Goal: Task Accomplishment & Management: Complete application form

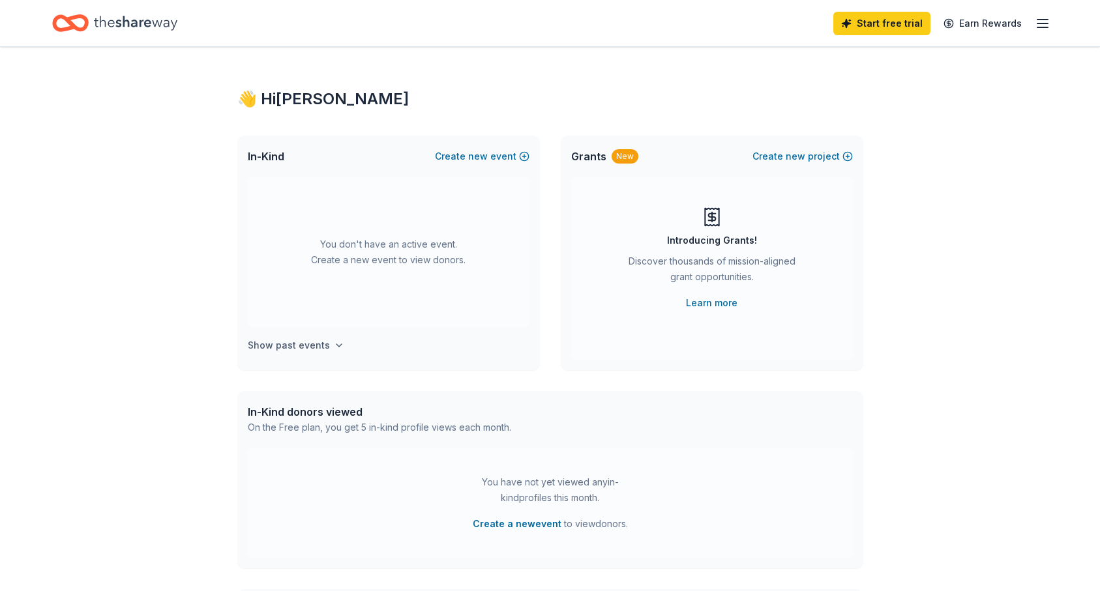
click at [308, 349] on h4 "Show past events" at bounding box center [289, 346] width 82 height 16
click at [498, 157] on button "Create new event" at bounding box center [482, 157] width 95 height 16
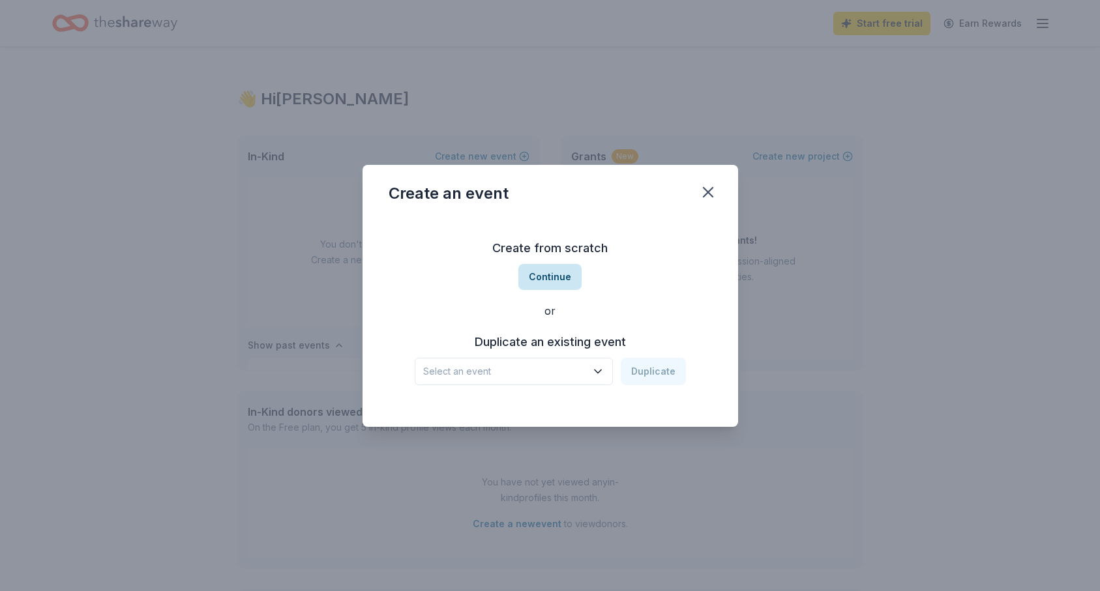
click at [561, 278] on button "Continue" at bounding box center [549, 277] width 63 height 26
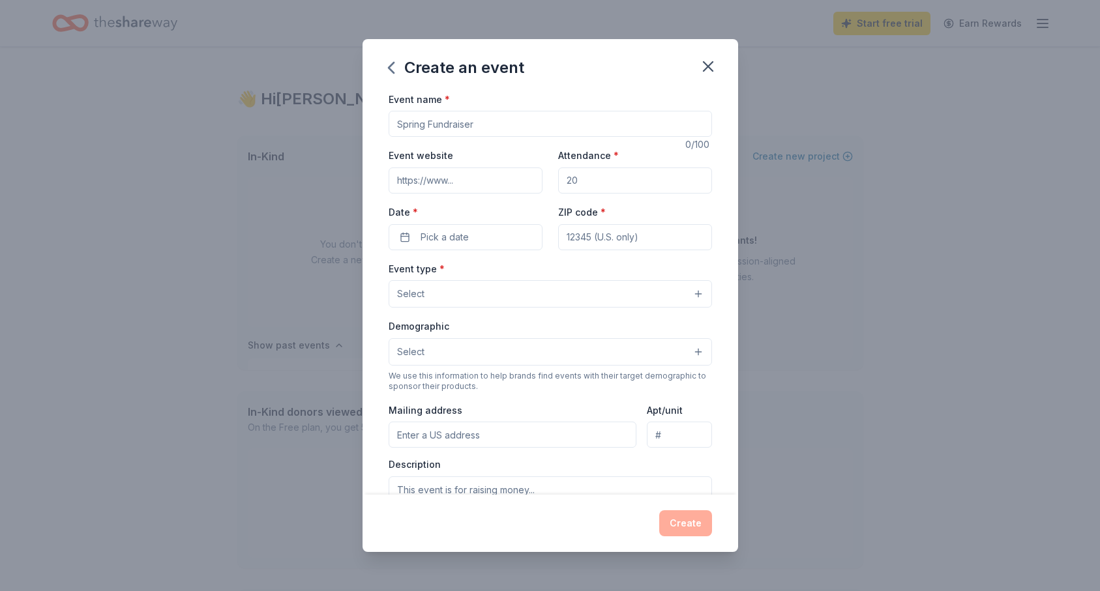
click at [463, 128] on input "Event name *" at bounding box center [550, 124] width 323 height 26
type input "Cat Prom 2026"
drag, startPoint x: 602, startPoint y: 182, endPoint x: 608, endPoint y: 192, distance: 11.8
click at [608, 192] on input "Attendance *" at bounding box center [635, 181] width 154 height 26
type input "500"
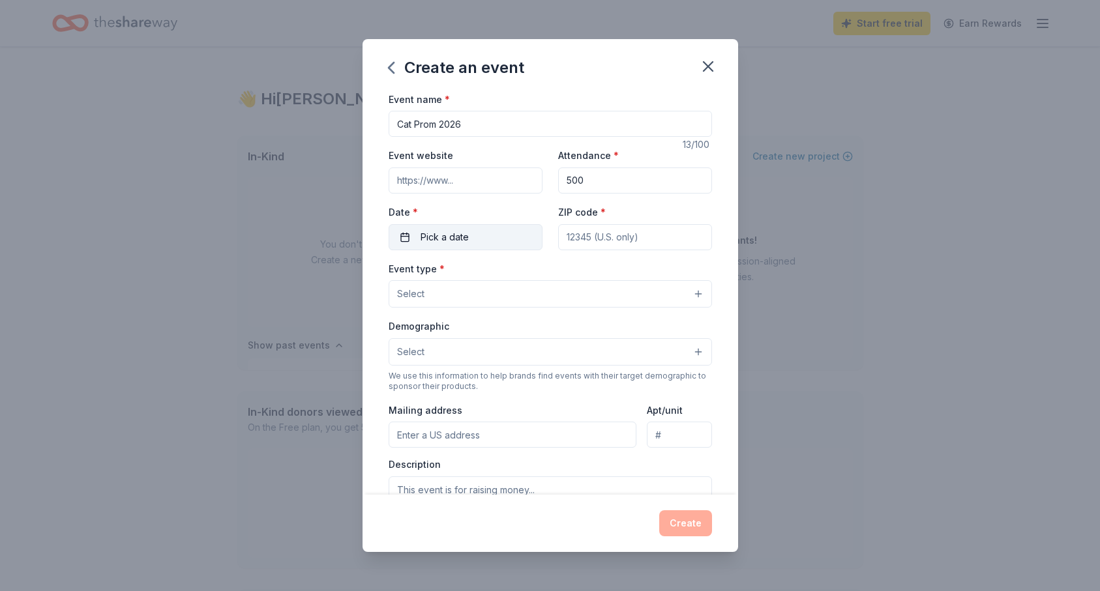
click at [523, 232] on button "Pick a date" at bounding box center [466, 237] width 154 height 26
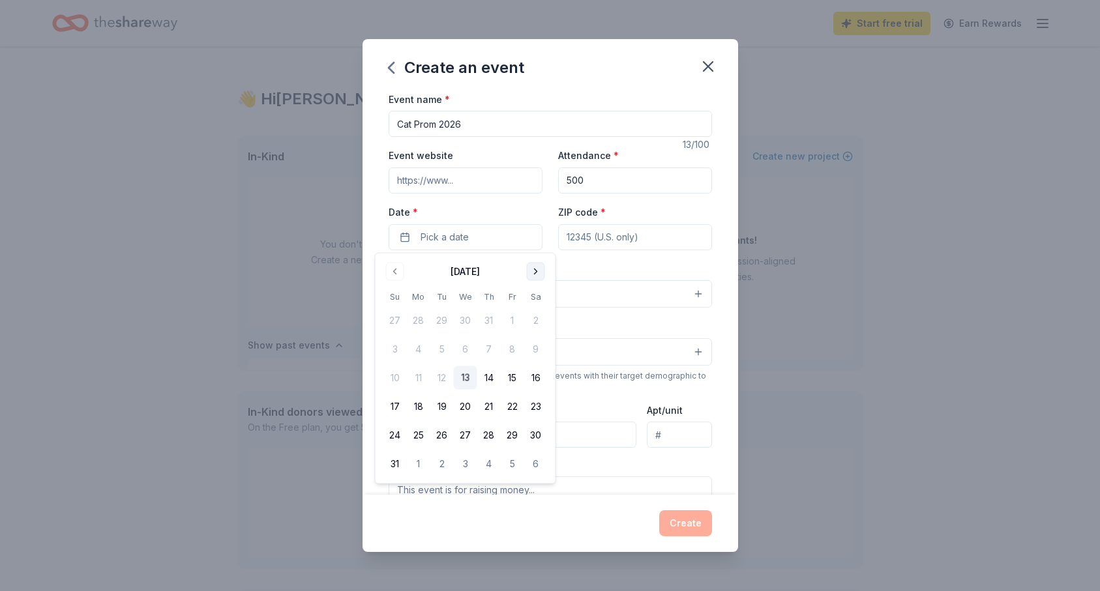
click at [539, 269] on button "Go to next month" at bounding box center [536, 272] width 18 height 18
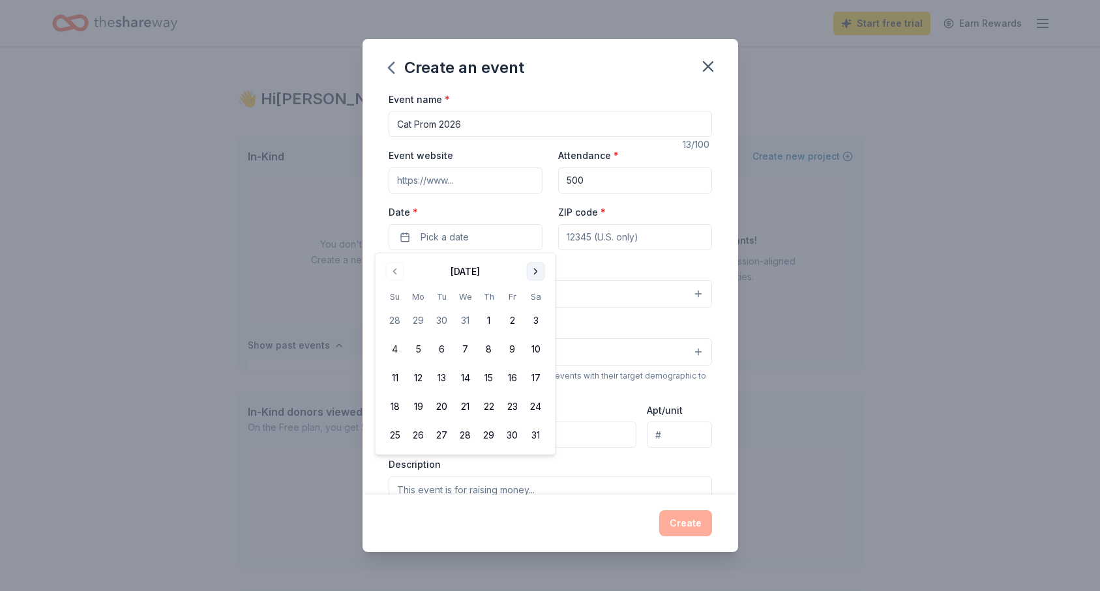
click at [539, 269] on button "Go to next month" at bounding box center [536, 272] width 18 height 18
click at [541, 323] on button "7" at bounding box center [535, 320] width 23 height 23
click at [642, 235] on input "ZIP code *" at bounding box center [635, 237] width 154 height 26
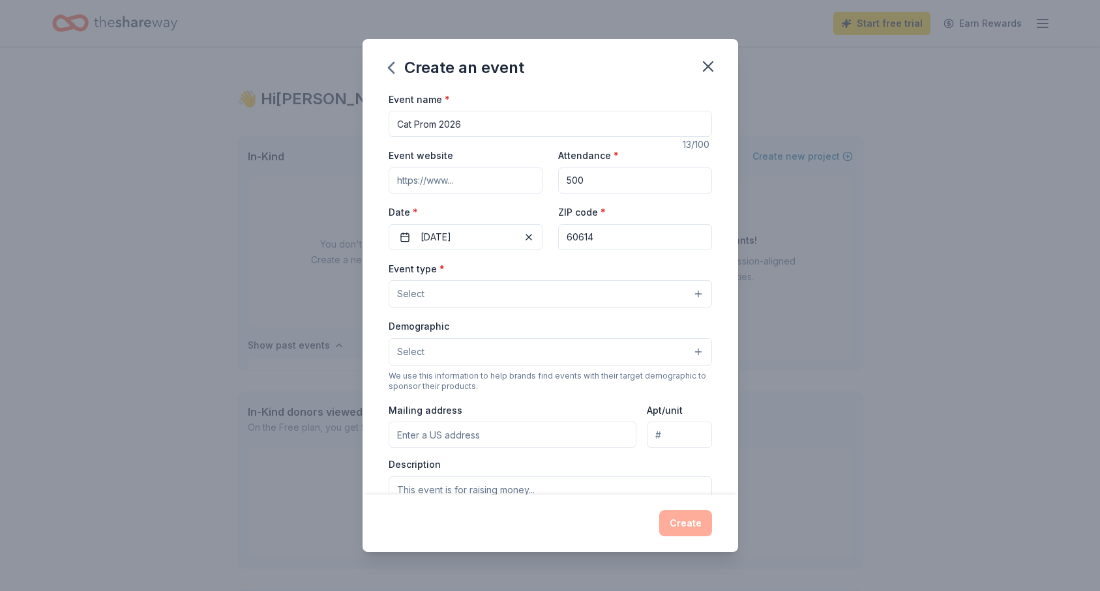
type input "60614"
click at [546, 303] on button "Select" at bounding box center [550, 293] width 323 height 27
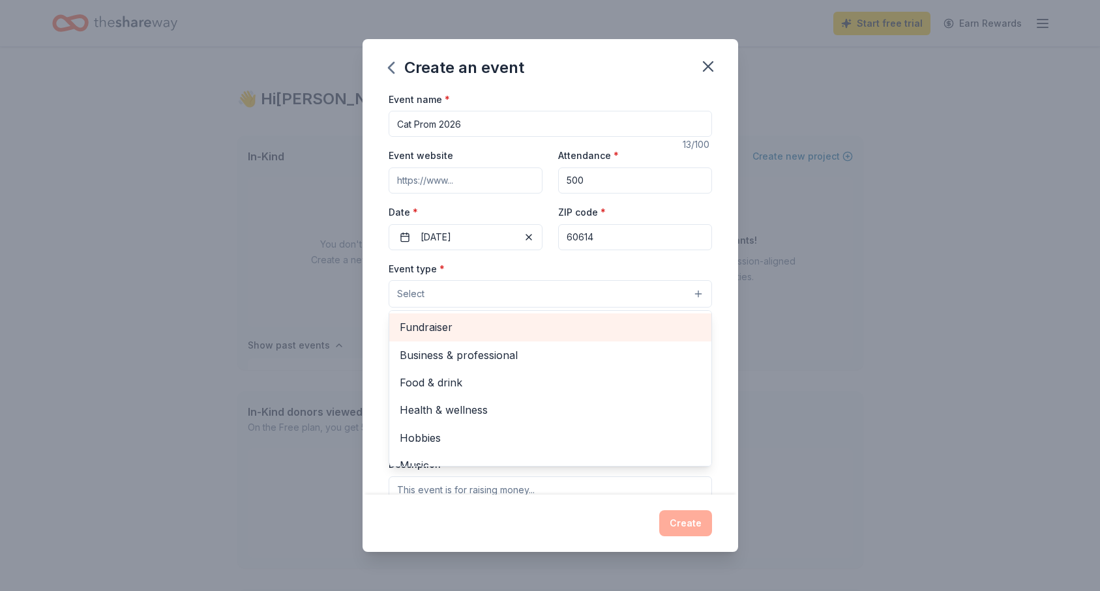
click at [526, 321] on span "Fundraiser" at bounding box center [550, 327] width 301 height 17
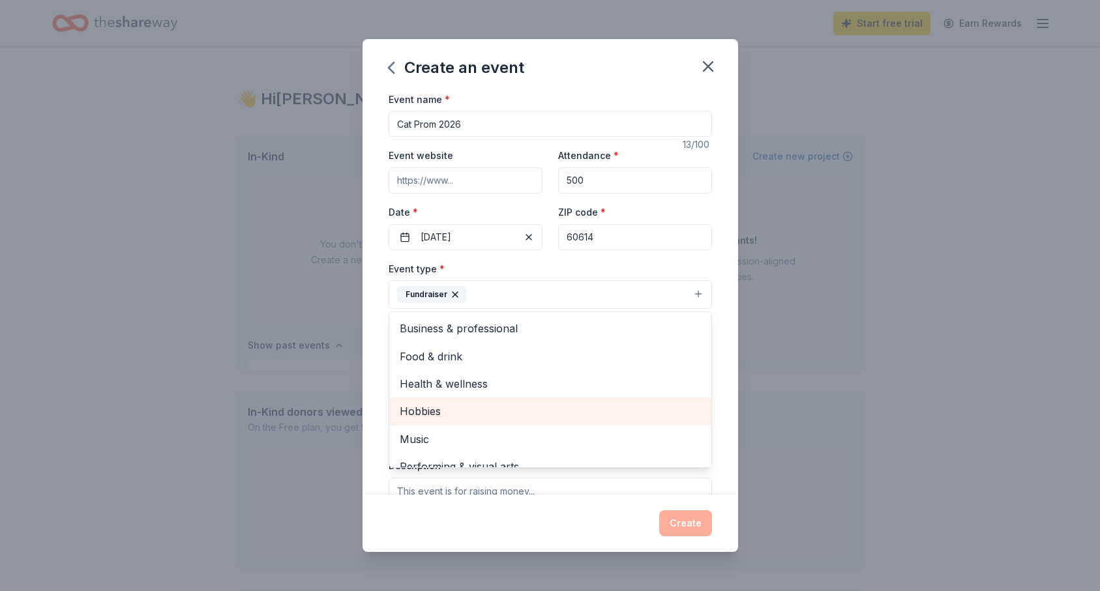
scroll to position [16, 0]
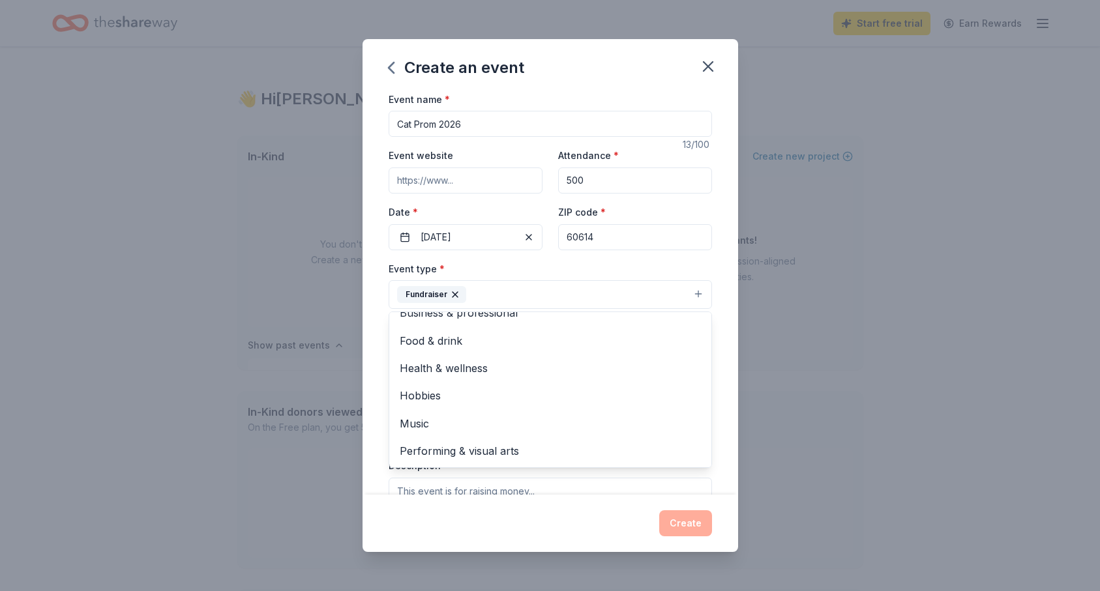
click at [693, 255] on div "Event name * Cat Prom 2026 13 /100 Event website Attendance * 500 Date * 03/07/…" at bounding box center [550, 393] width 323 height 604
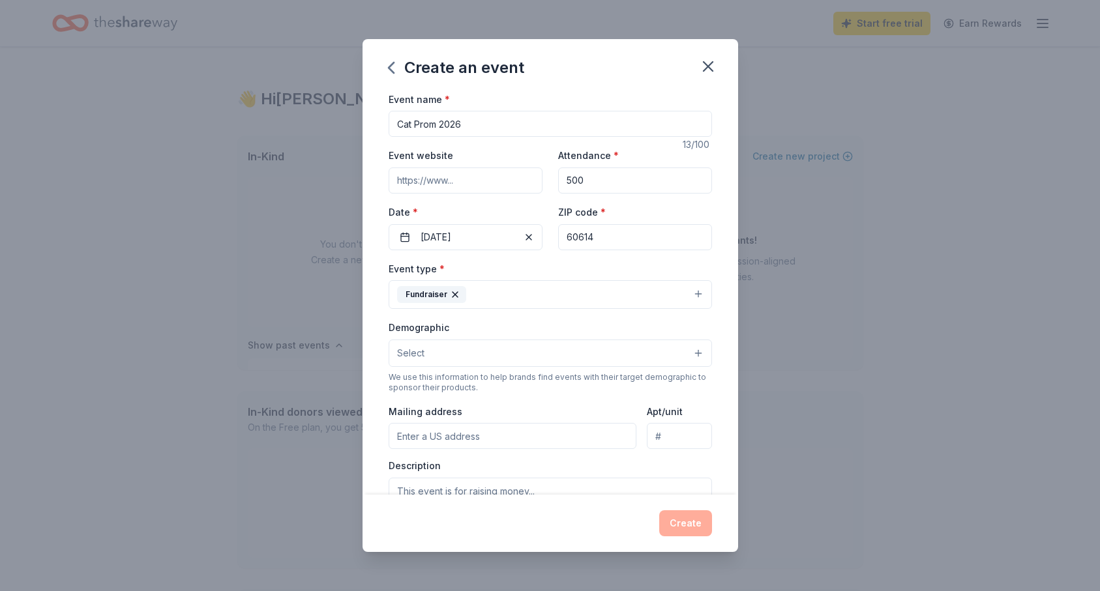
click at [530, 361] on button "Select" at bounding box center [550, 353] width 323 height 27
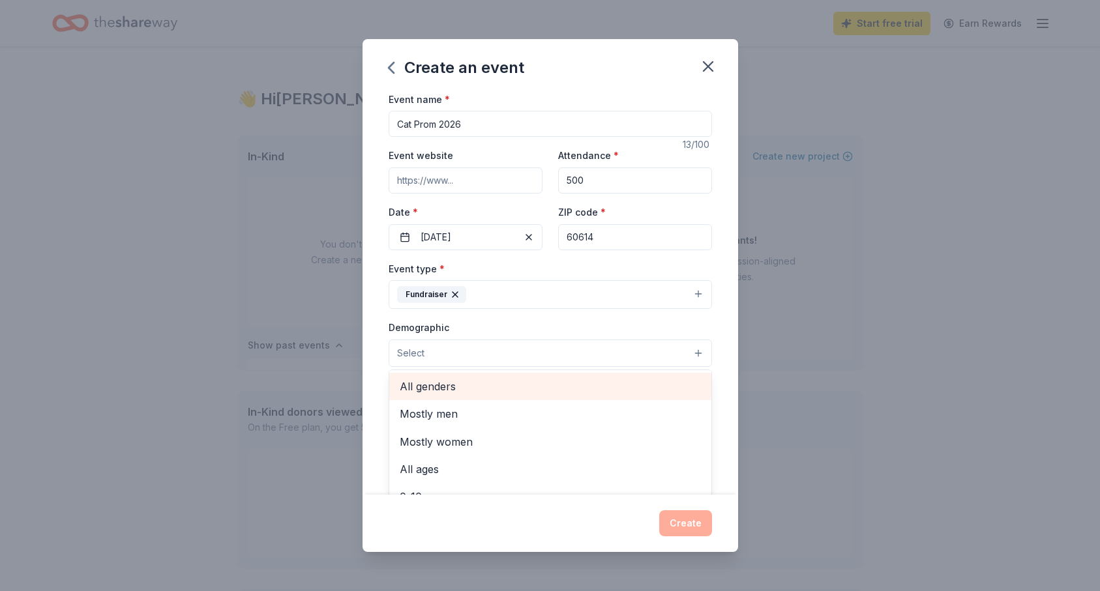
click at [495, 383] on span "All genders" at bounding box center [550, 386] width 301 height 17
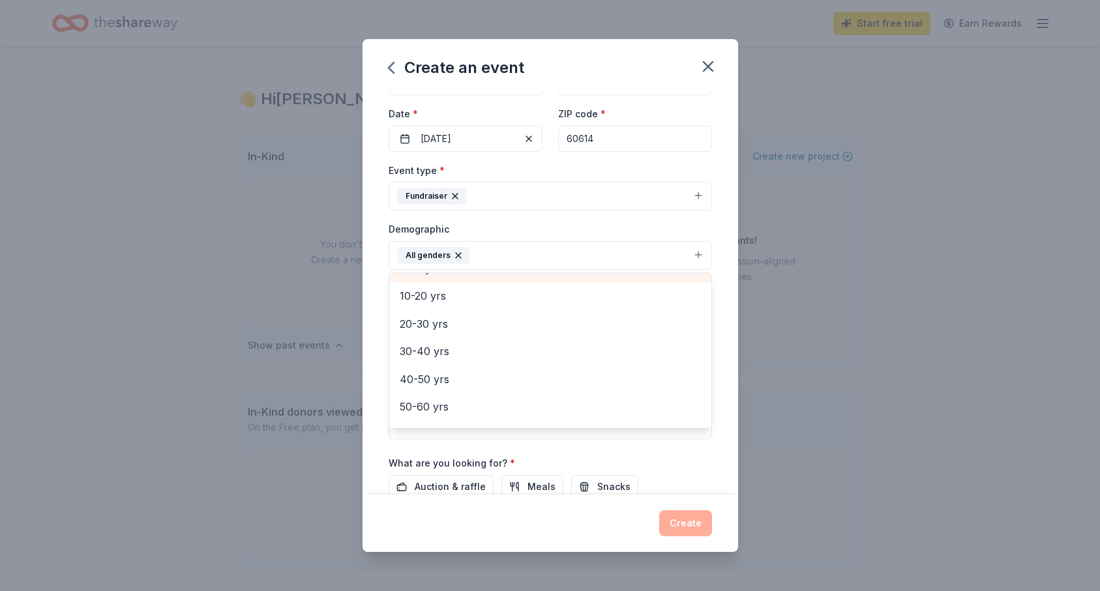
scroll to position [106, 0]
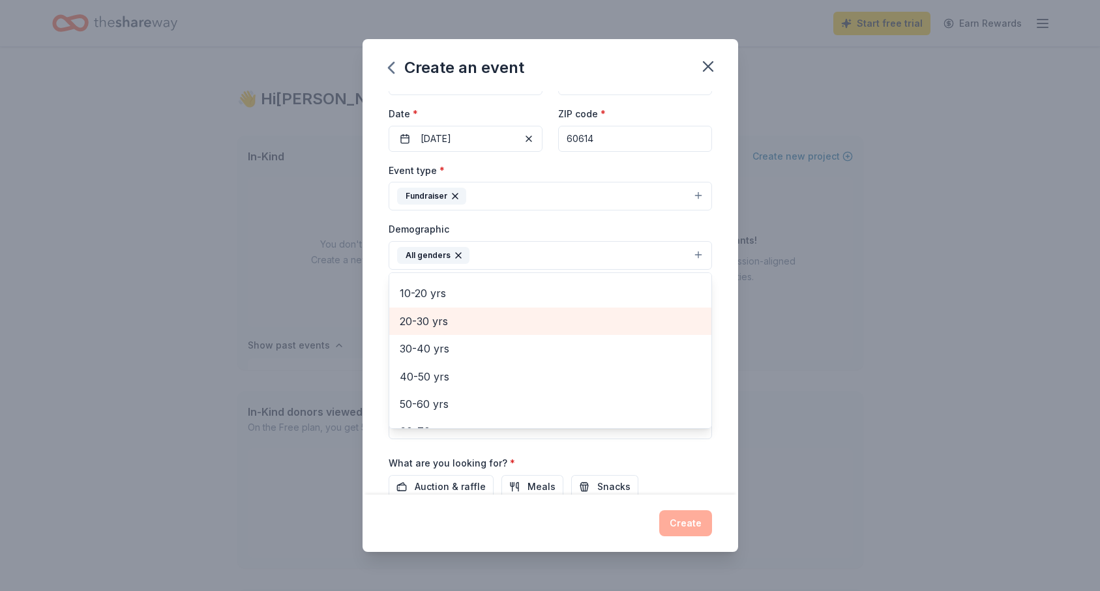
click at [505, 329] on span "20-30 yrs" at bounding box center [550, 321] width 301 height 17
click at [498, 329] on span "30-40 yrs" at bounding box center [550, 321] width 301 height 17
click at [498, 329] on span "40-50 yrs" at bounding box center [550, 321] width 301 height 17
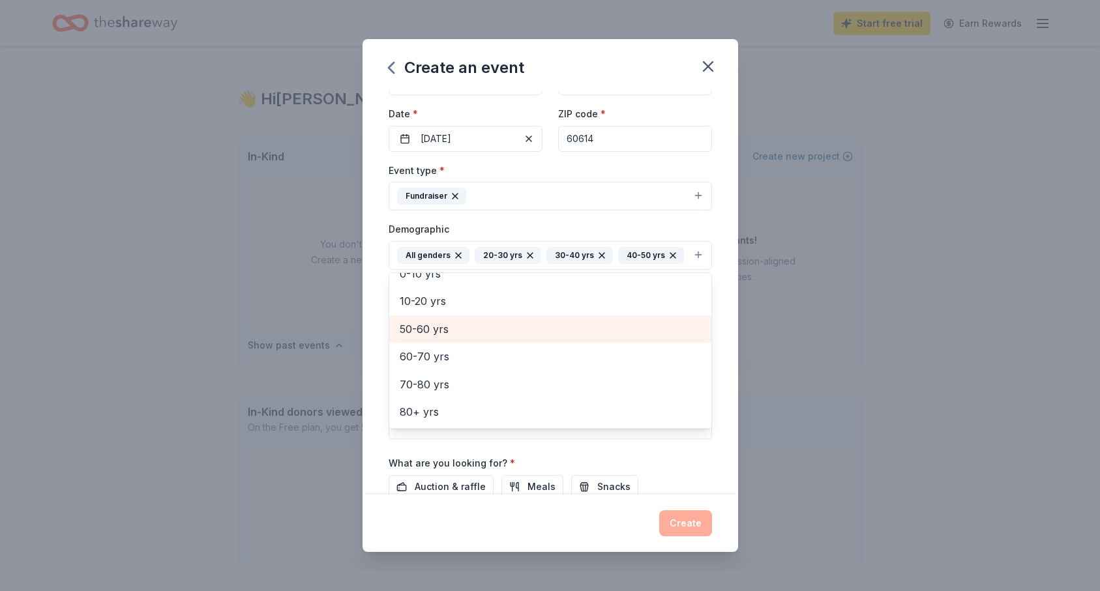
click at [498, 329] on span "50-60 yrs" at bounding box center [550, 329] width 301 height 17
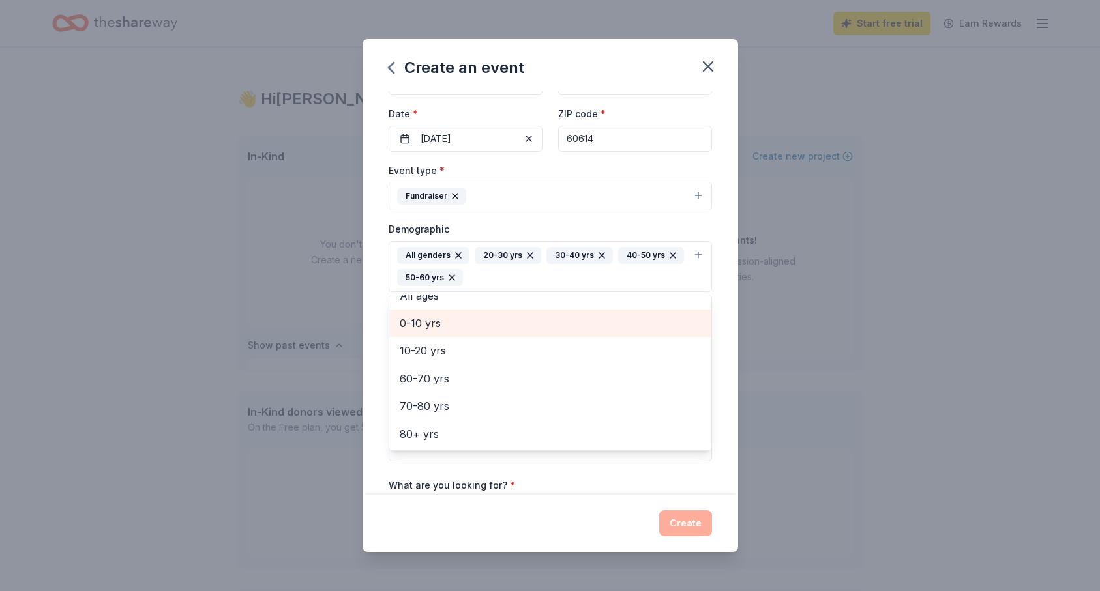
scroll to position [71, 0]
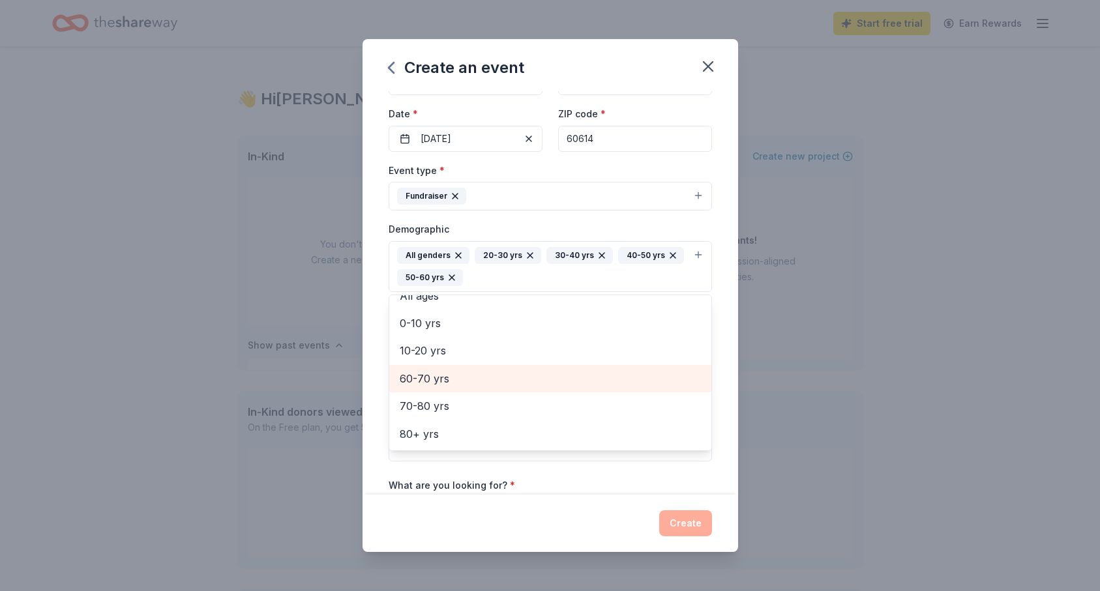
click at [496, 387] on div "60-70 yrs" at bounding box center [550, 378] width 322 height 27
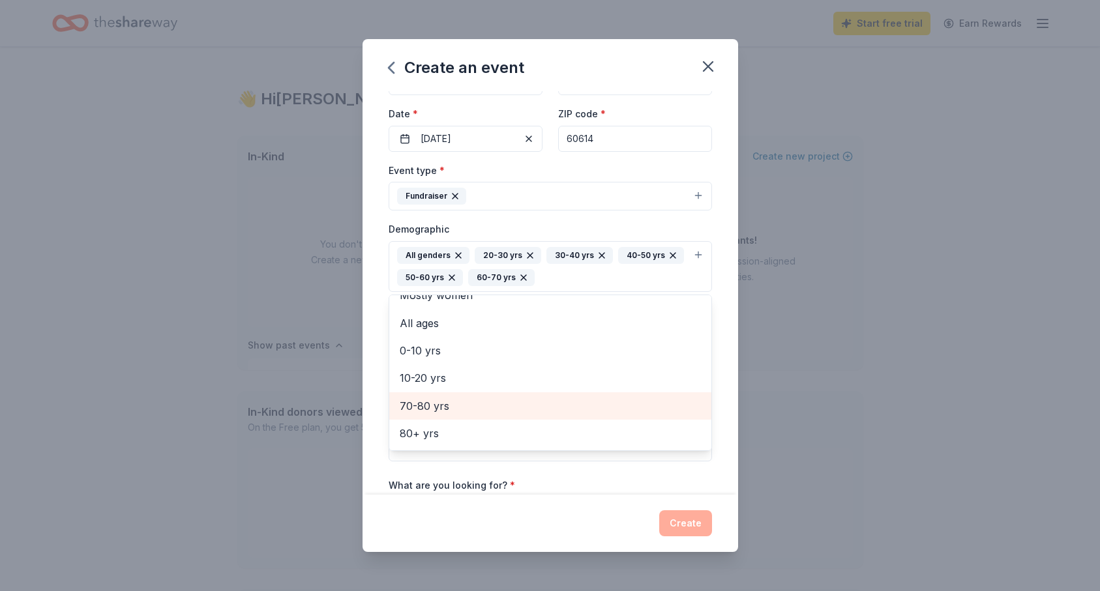
click at [488, 407] on span "70-80 yrs" at bounding box center [550, 406] width 301 height 17
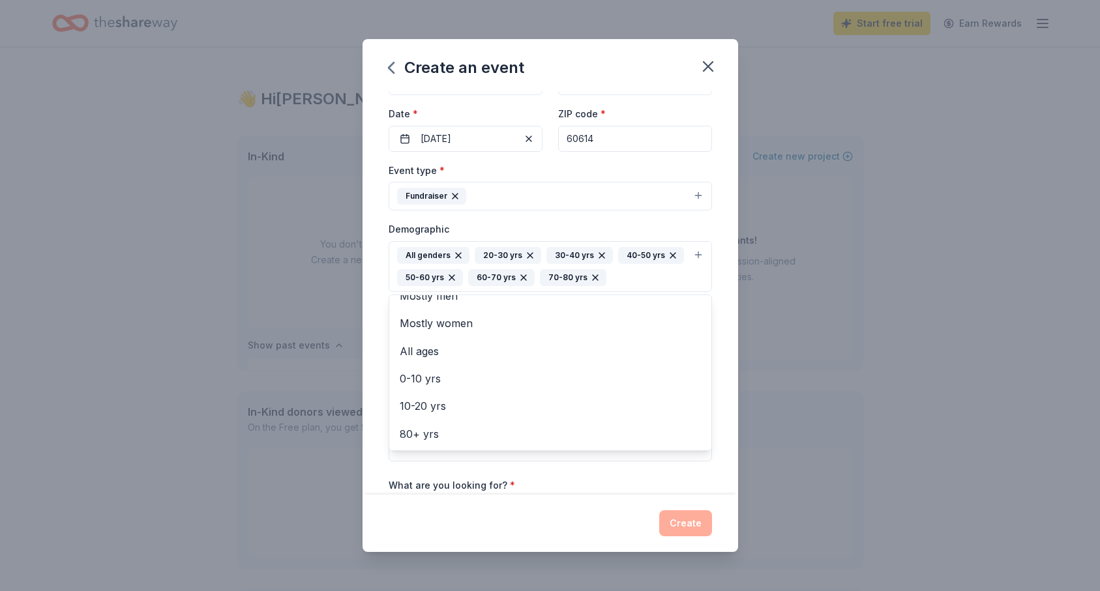
click at [720, 229] on div "Event name * Cat Prom 2026 13 /100 Event website Attendance * 500 Date * 03/07/…" at bounding box center [551, 293] width 376 height 404
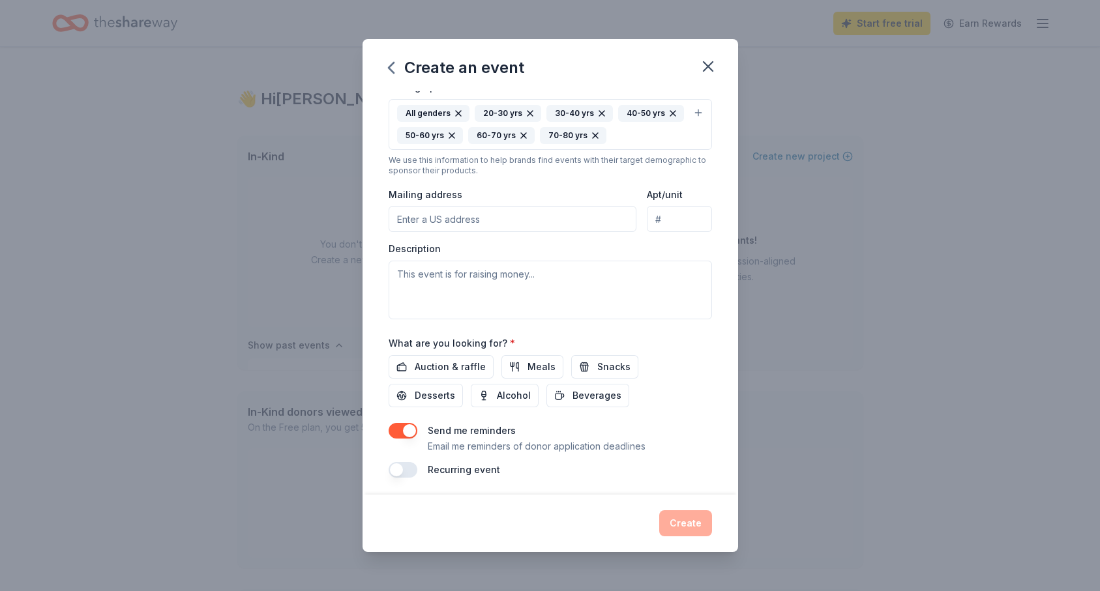
scroll to position [244, 0]
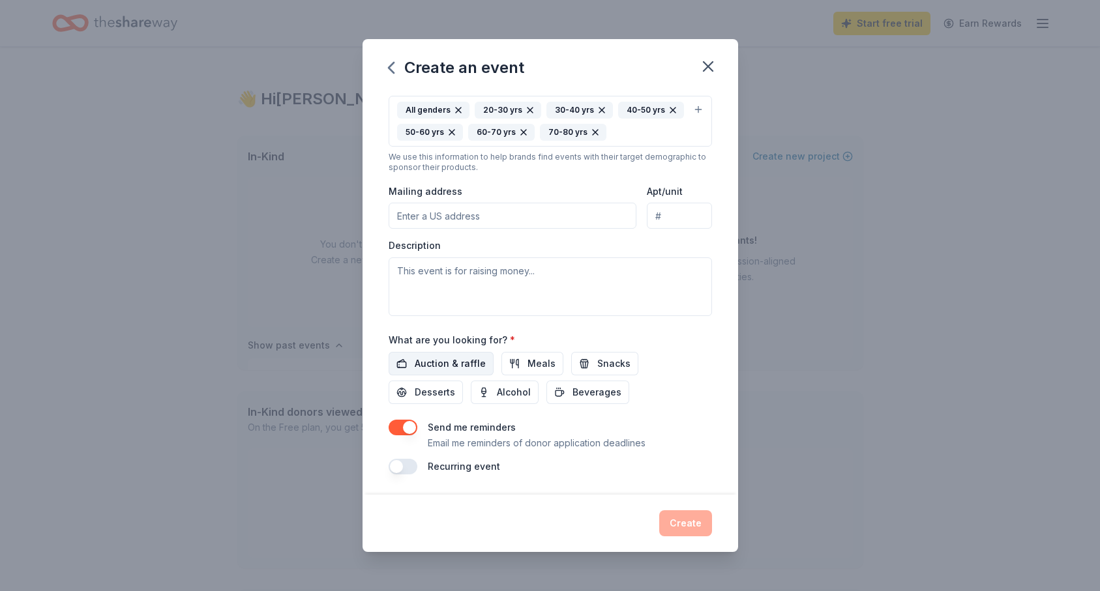
click at [470, 359] on span "Auction & raffle" at bounding box center [450, 364] width 71 height 16
click at [597, 366] on span "Snacks" at bounding box center [613, 364] width 33 height 16
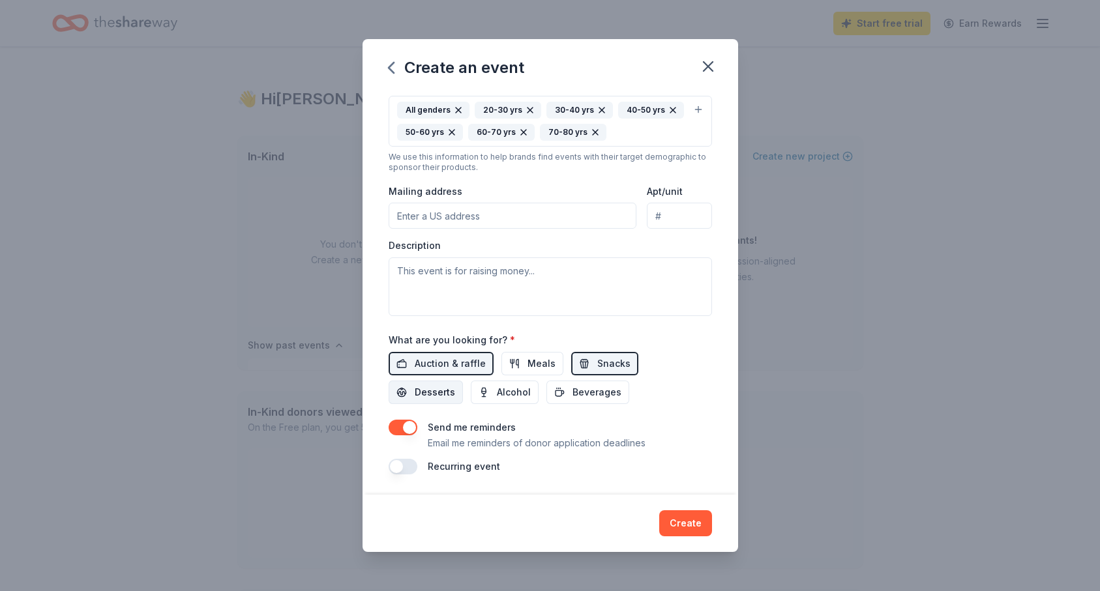
click at [463, 381] on button "Desserts" at bounding box center [426, 392] width 74 height 23
click at [497, 391] on span "Alcohol" at bounding box center [514, 393] width 34 height 16
click at [546, 391] on button "Beverages" at bounding box center [587, 392] width 83 height 23
click at [497, 399] on span "Alcohol" at bounding box center [514, 393] width 34 height 16
click at [572, 392] on span "Beverages" at bounding box center [596, 393] width 49 height 16
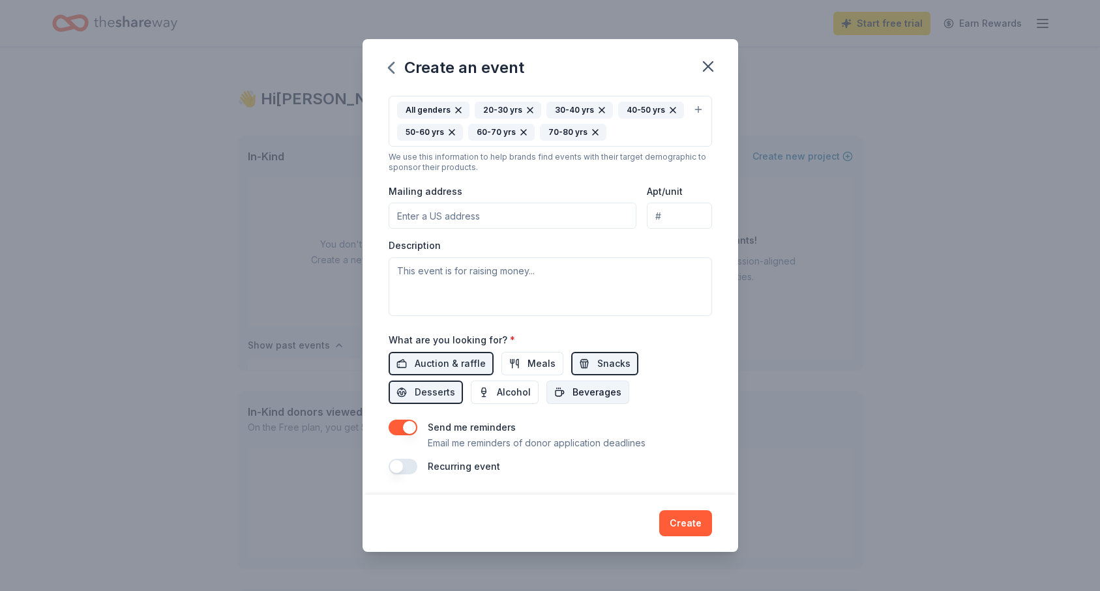
click at [546, 400] on button "Beverages" at bounding box center [587, 392] width 83 height 23
click at [702, 529] on button "Create" at bounding box center [685, 524] width 53 height 26
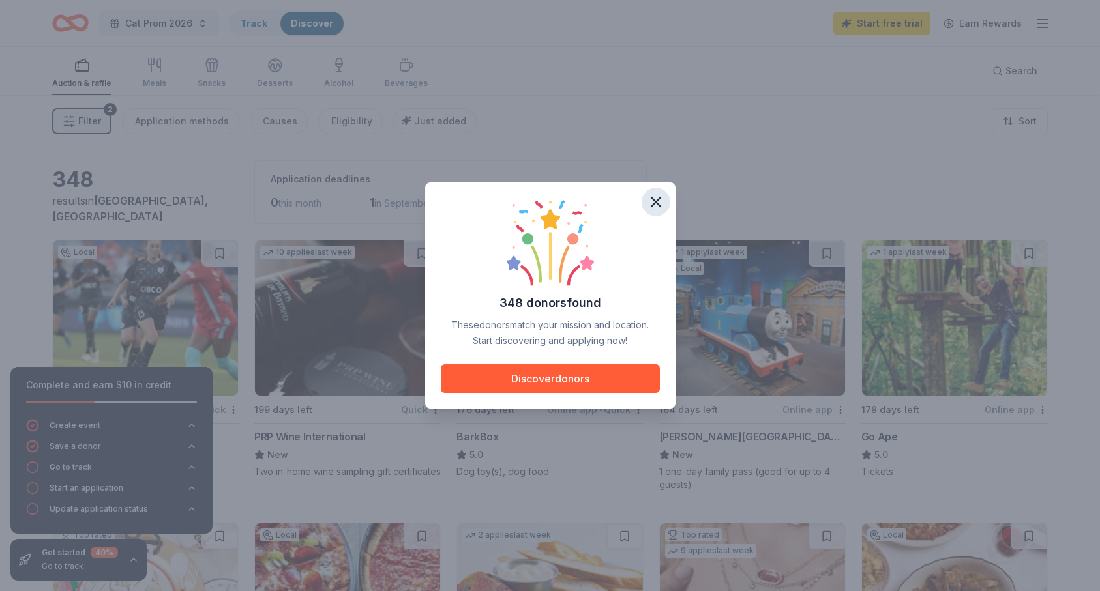
click at [655, 203] on icon "button" at bounding box center [656, 202] width 18 height 18
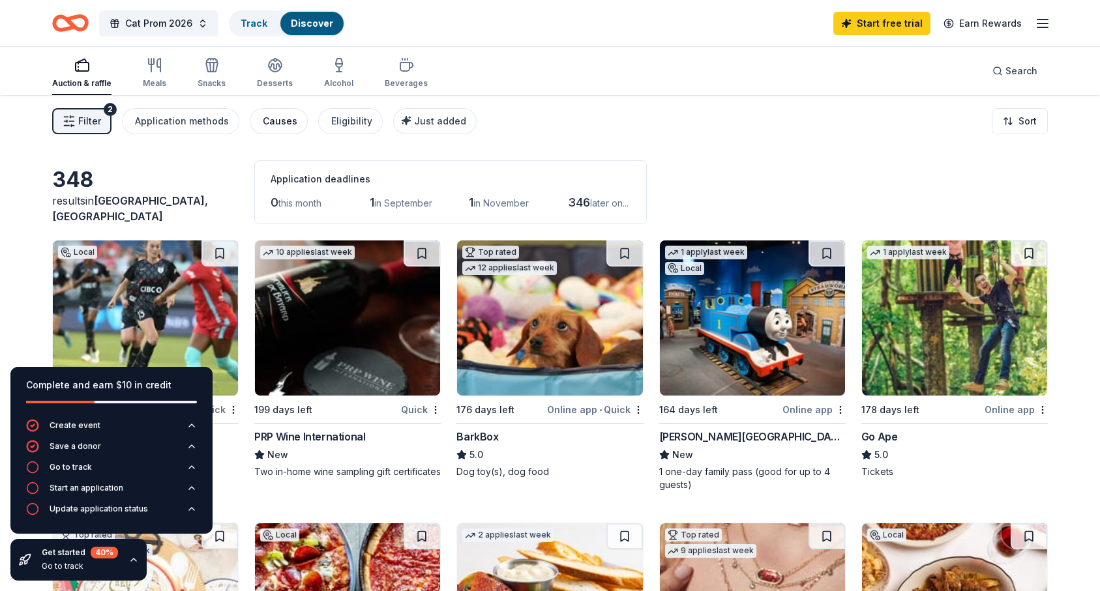
click at [274, 119] on div "Causes" at bounding box center [280, 121] width 35 height 16
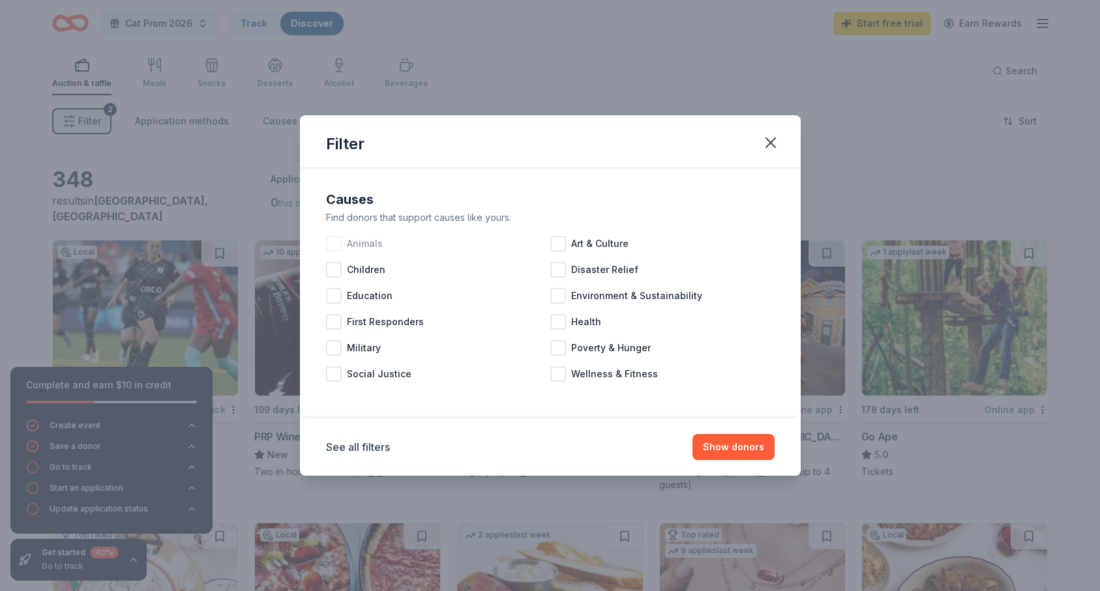
click at [342, 235] on div "Animals" at bounding box center [438, 244] width 224 height 26
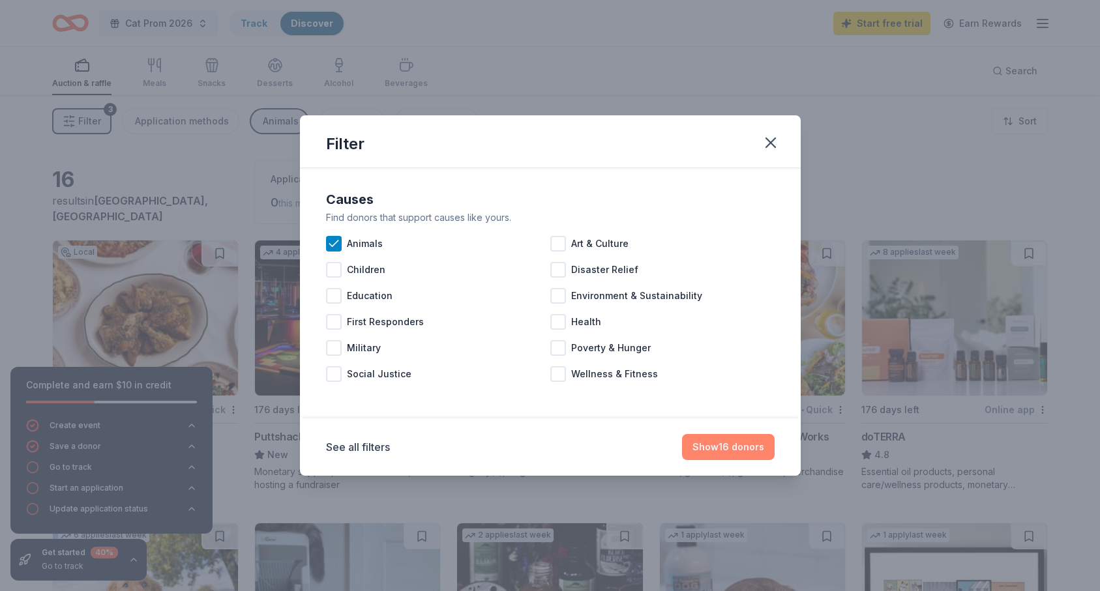
click at [702, 448] on button "Show 16 donors" at bounding box center [728, 447] width 93 height 26
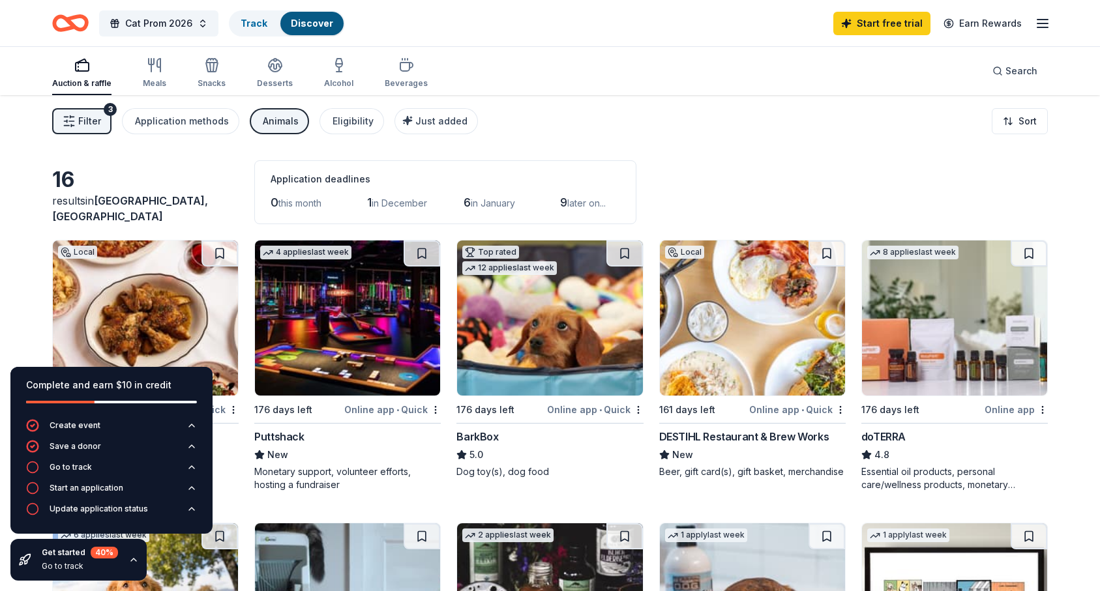
click at [132, 557] on icon "button" at bounding box center [133, 560] width 10 height 10
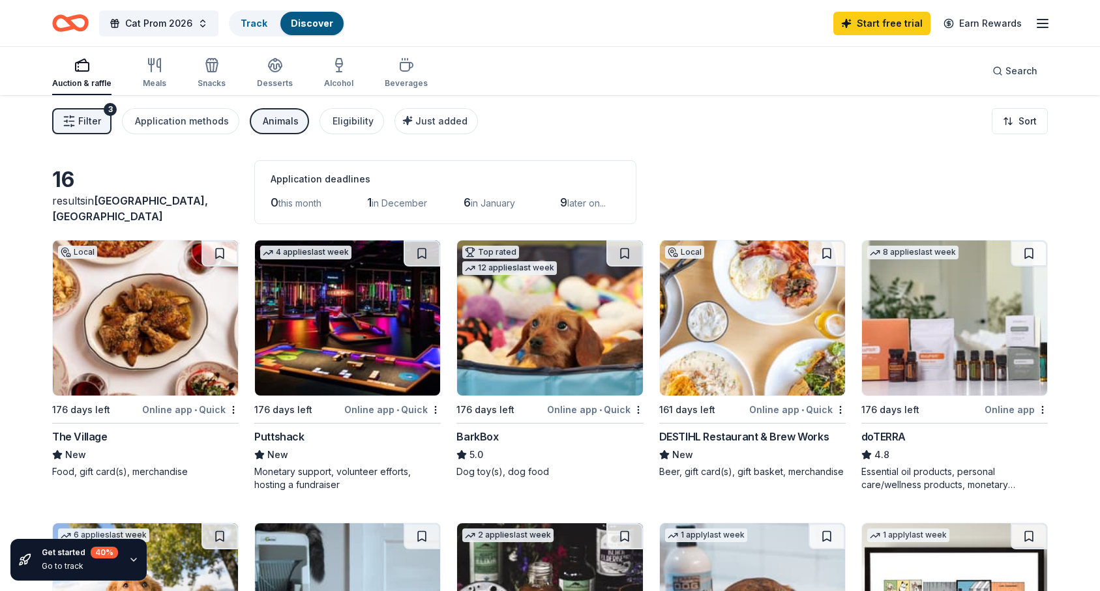
click at [282, 129] on button "Animals" at bounding box center [279, 121] width 59 height 26
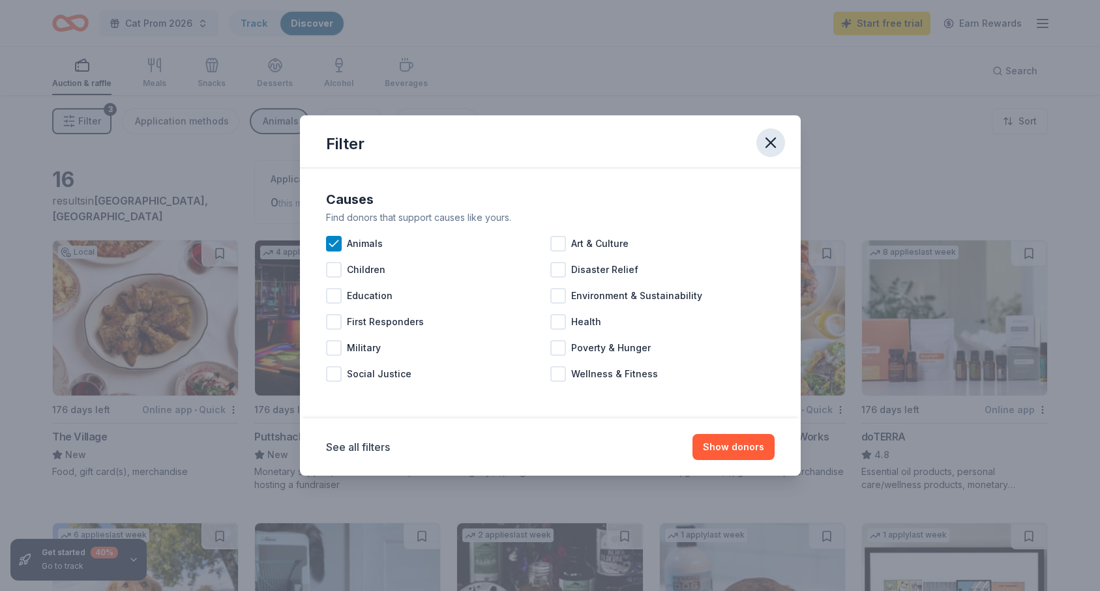
click at [775, 141] on icon "button" at bounding box center [771, 143] width 18 height 18
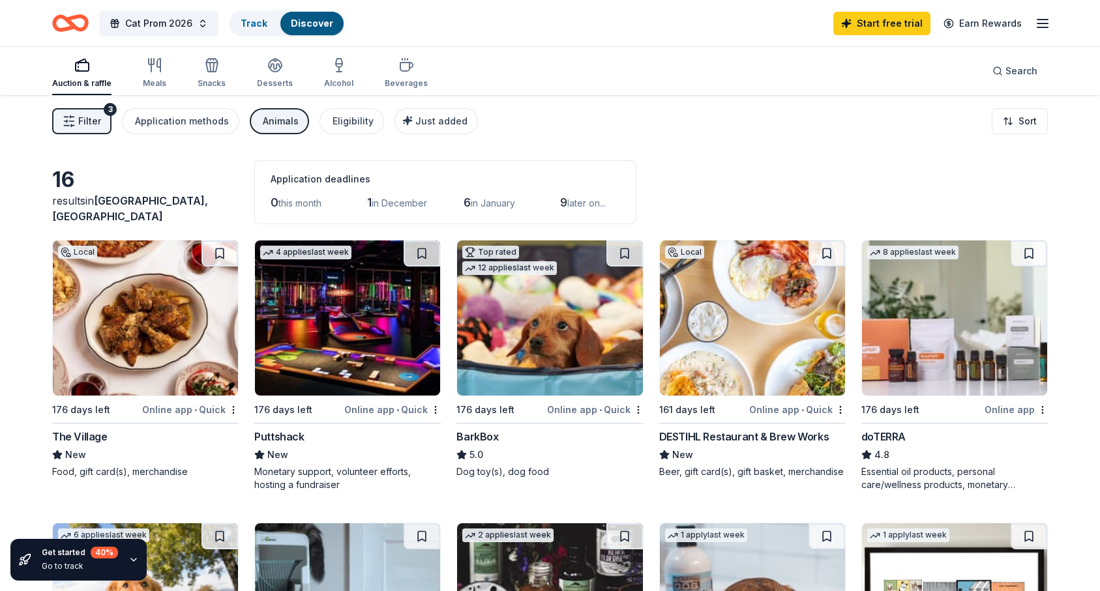
click at [366, 317] on img at bounding box center [347, 318] width 185 height 155
click at [417, 251] on button at bounding box center [422, 254] width 37 height 26
click at [434, 407] on html "Cat Prom 2026 Track · 1 Discover Start free trial Earn Rewards Auction & raffle…" at bounding box center [550, 295] width 1100 height 591
click at [419, 258] on html "Cat Prom 2026 Track · 1 Discover Start free trial Earn Rewards Auction & raffle…" at bounding box center [550, 295] width 1100 height 591
click at [425, 254] on button at bounding box center [423, 254] width 34 height 26
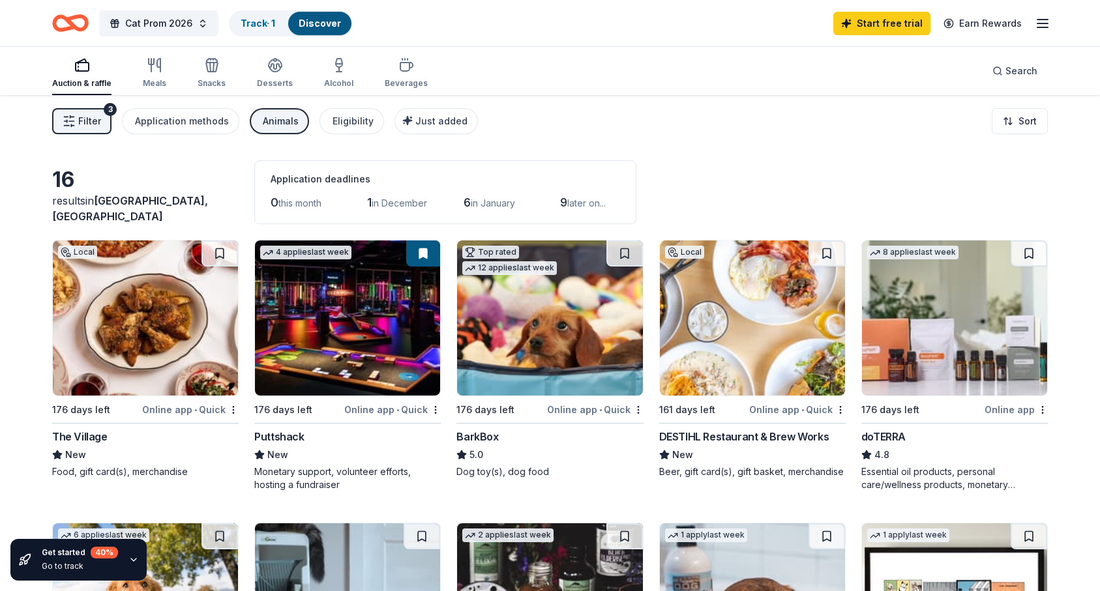
click at [428, 251] on button at bounding box center [423, 254] width 34 height 26
click at [420, 251] on button at bounding box center [423, 254] width 34 height 26
click at [393, 327] on img at bounding box center [347, 318] width 185 height 155
click at [426, 252] on button at bounding box center [423, 254] width 34 height 26
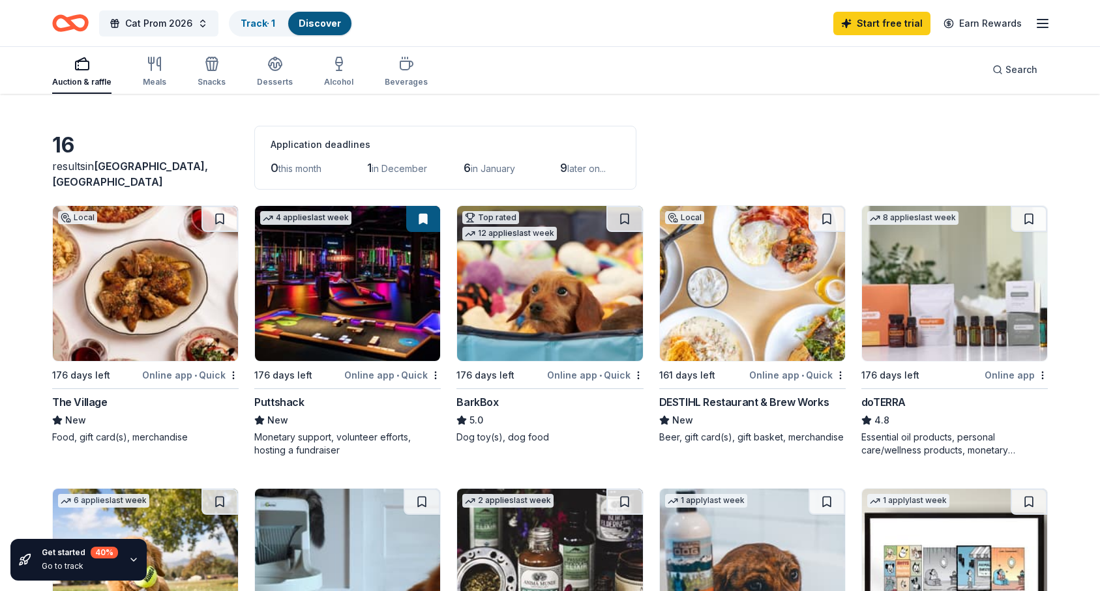
scroll to position [40, 0]
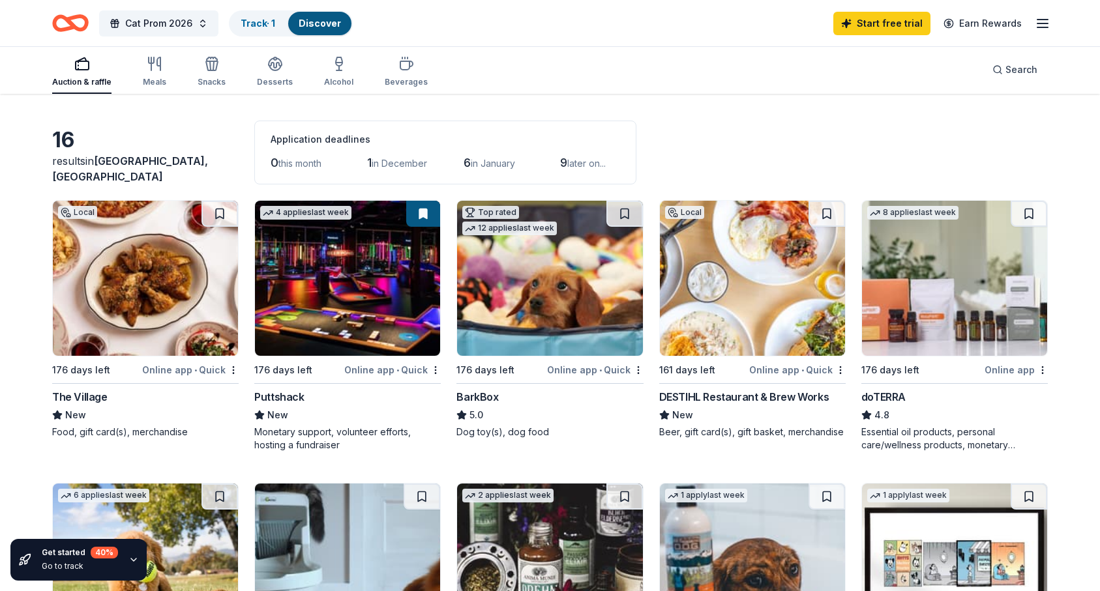
click at [729, 285] on img at bounding box center [752, 278] width 185 height 155
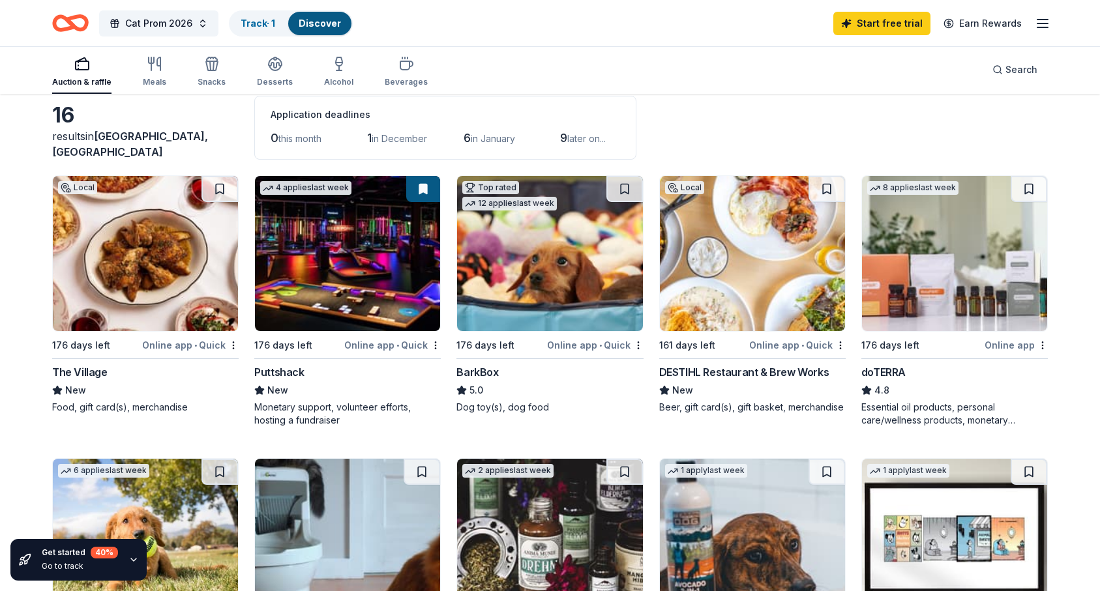
scroll to position [65, 0]
click at [934, 297] on img at bounding box center [954, 252] width 185 height 155
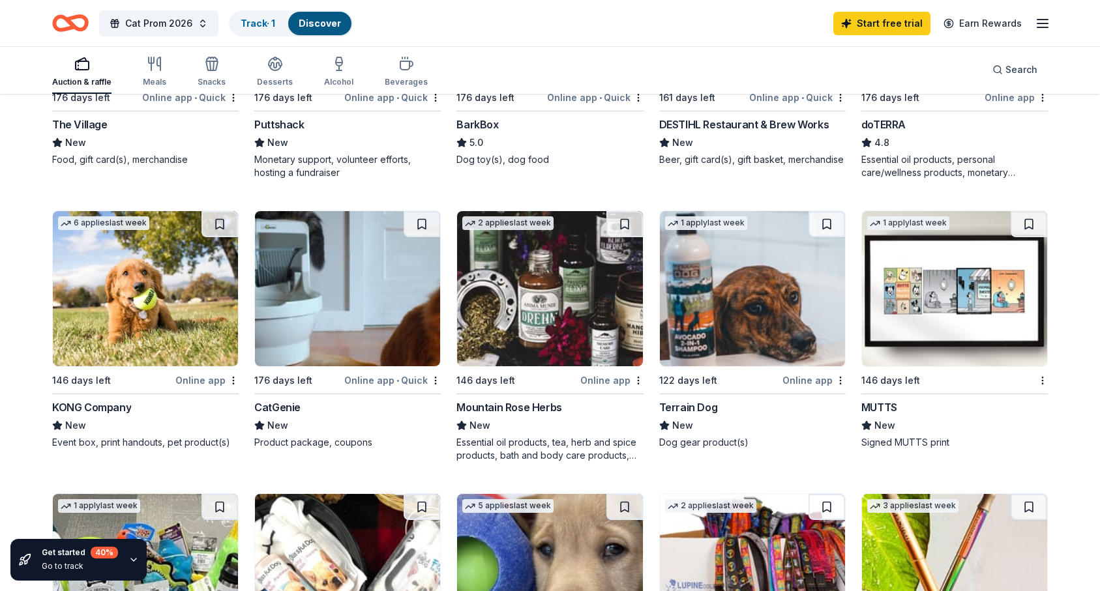
scroll to position [314, 0]
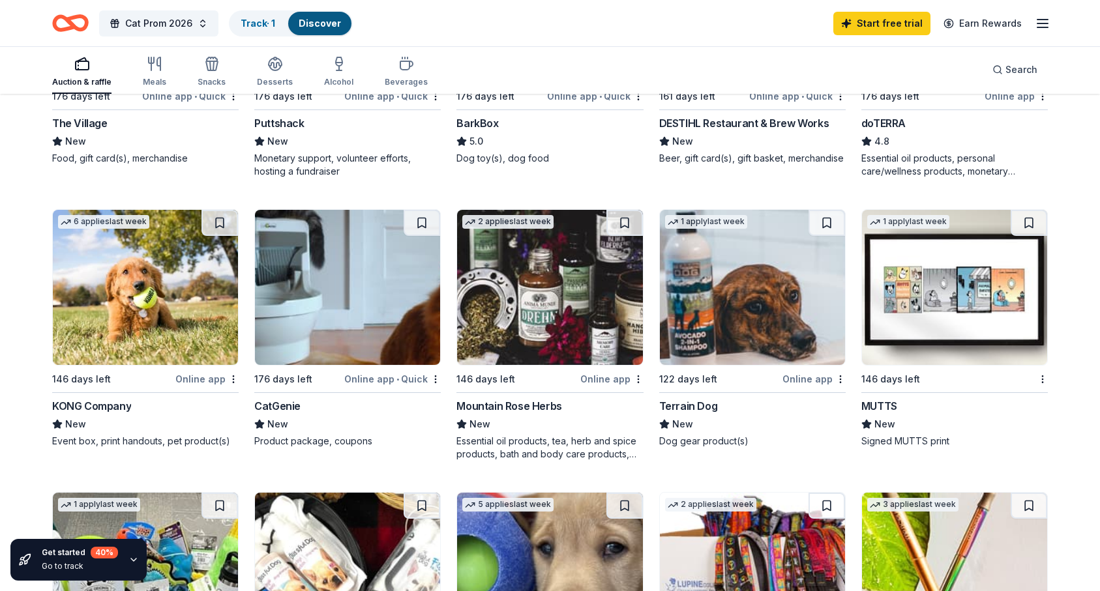
click at [392, 308] on img at bounding box center [347, 287] width 185 height 155
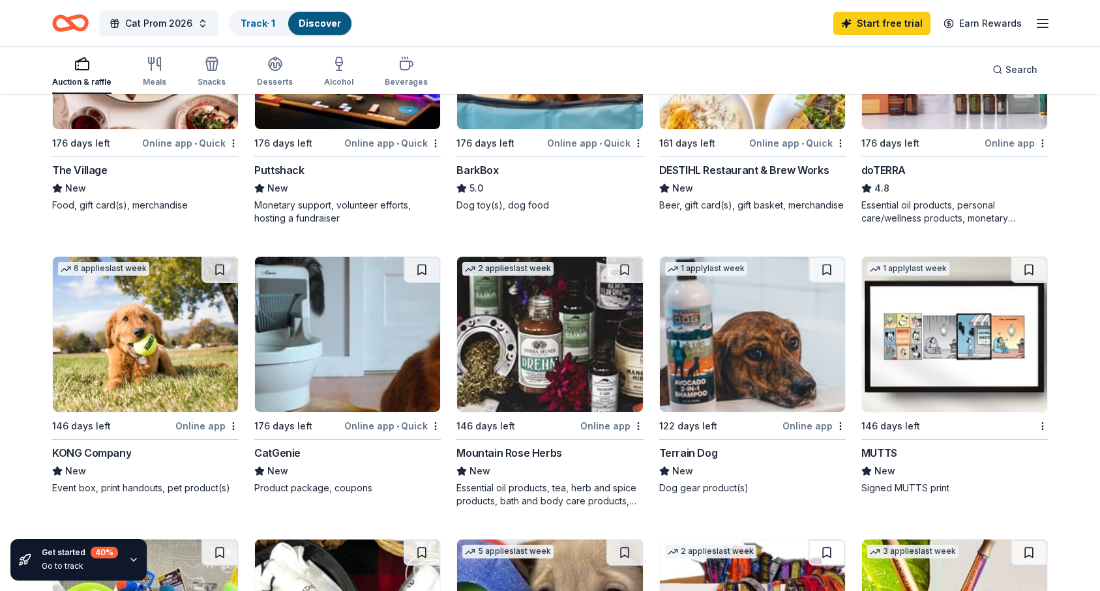
scroll to position [266, 0]
click at [140, 353] on img at bounding box center [145, 335] width 185 height 155
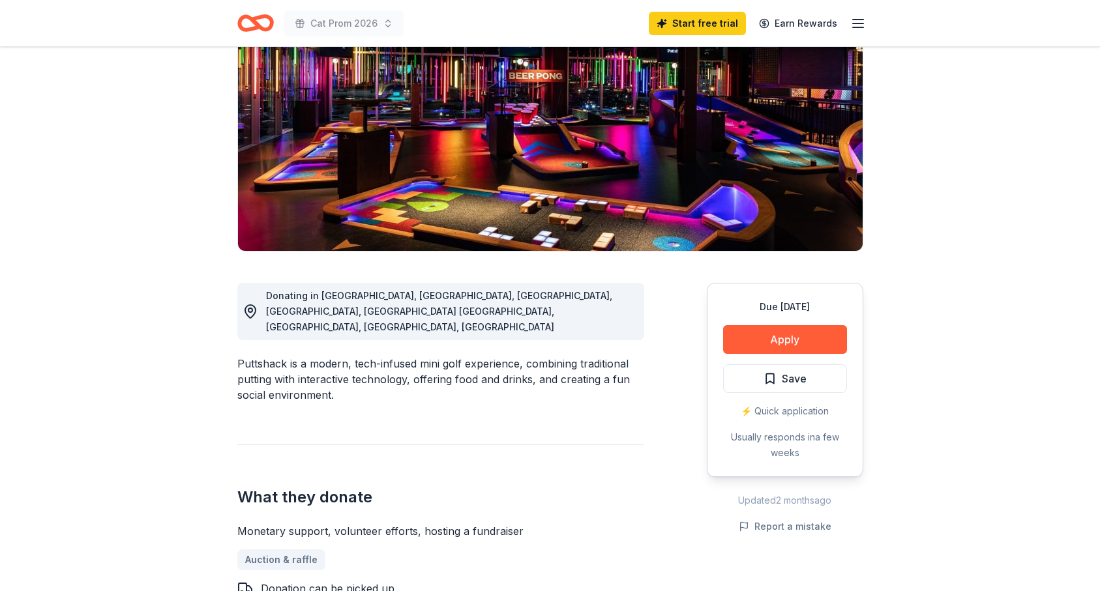
scroll to position [146, 0]
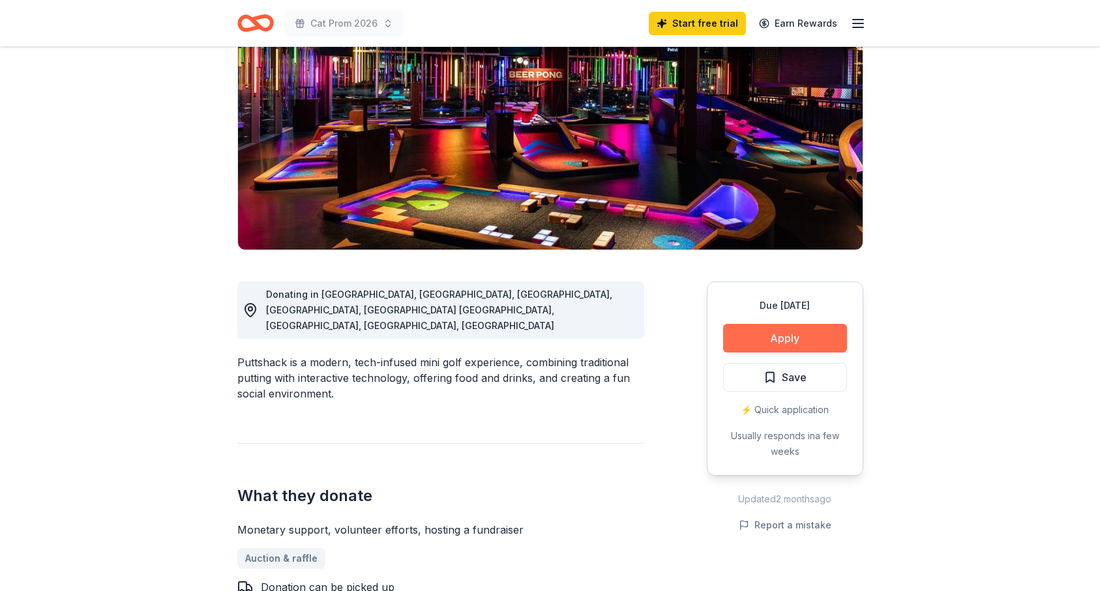
click at [805, 348] on button "Apply" at bounding box center [785, 338] width 124 height 29
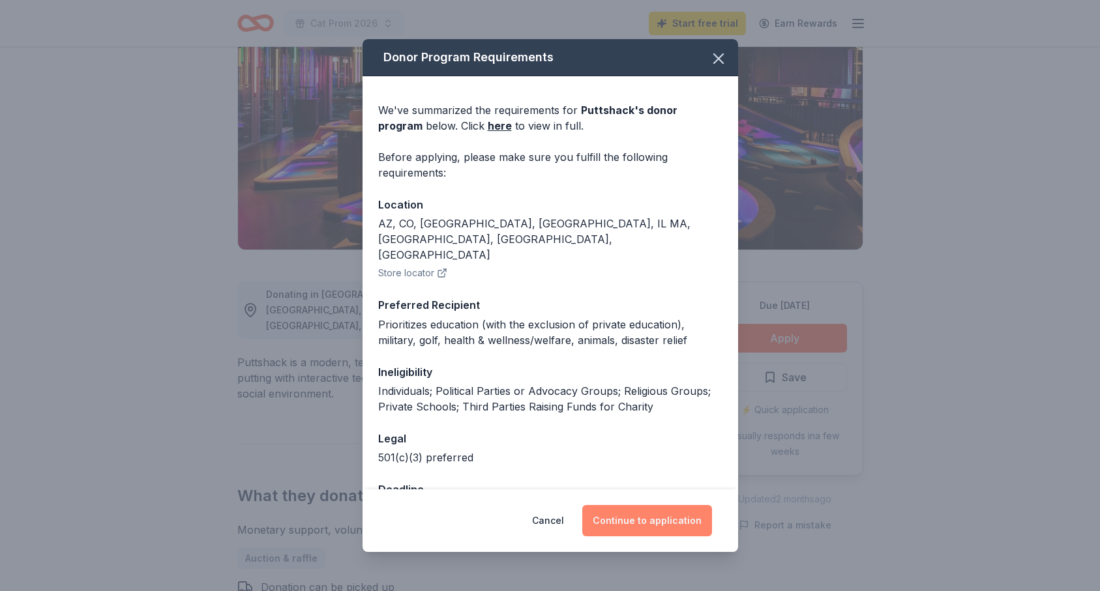
click at [630, 519] on button "Continue to application" at bounding box center [647, 520] width 130 height 31
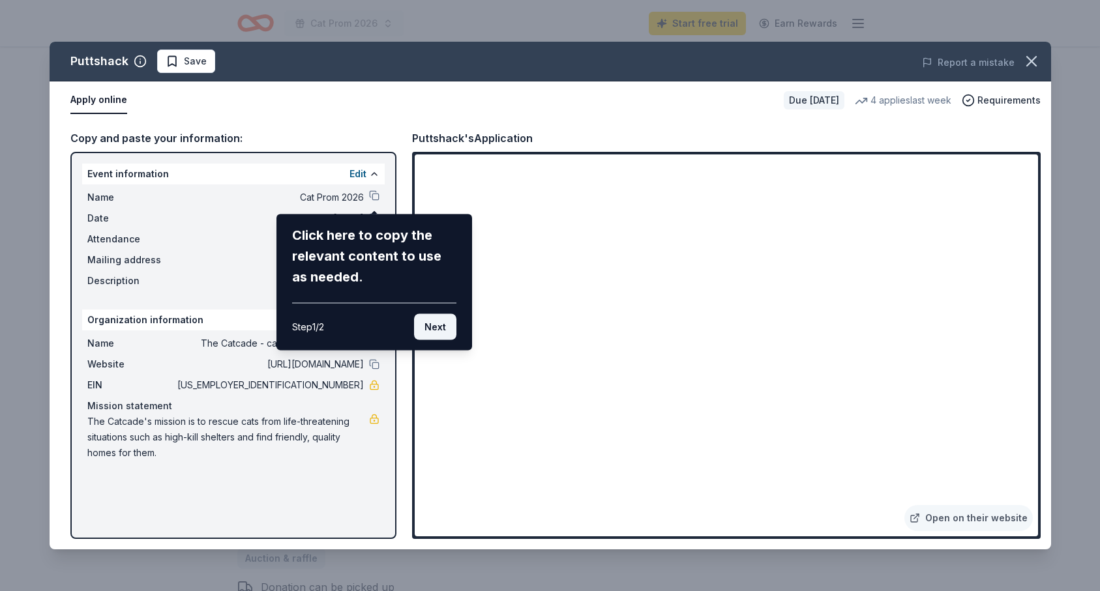
click at [441, 328] on button "Next" at bounding box center [435, 327] width 42 height 26
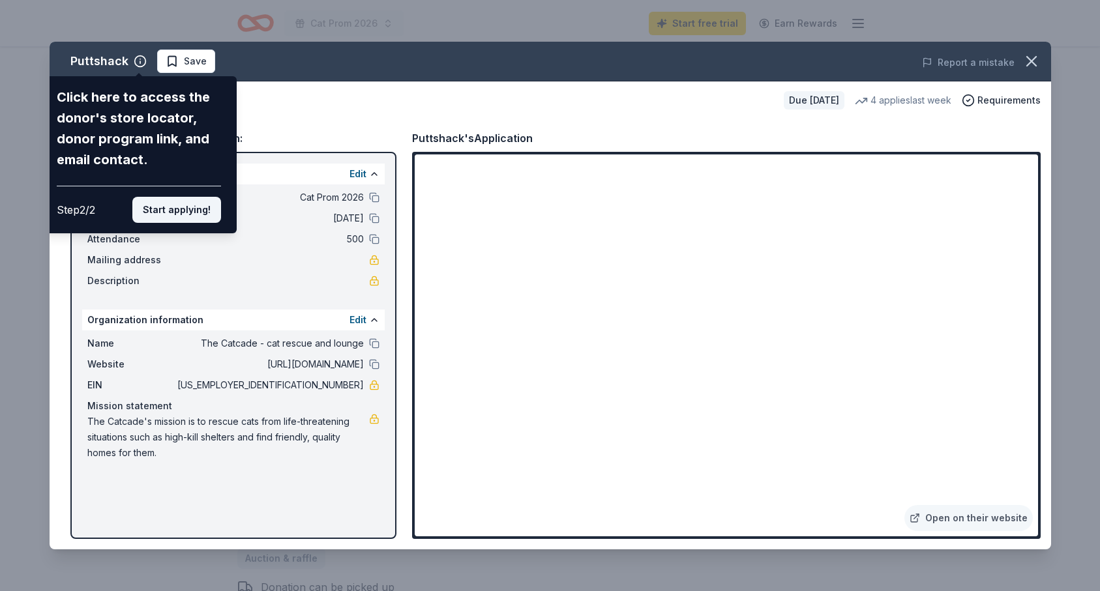
click at [185, 205] on button "Start applying!" at bounding box center [176, 210] width 89 height 26
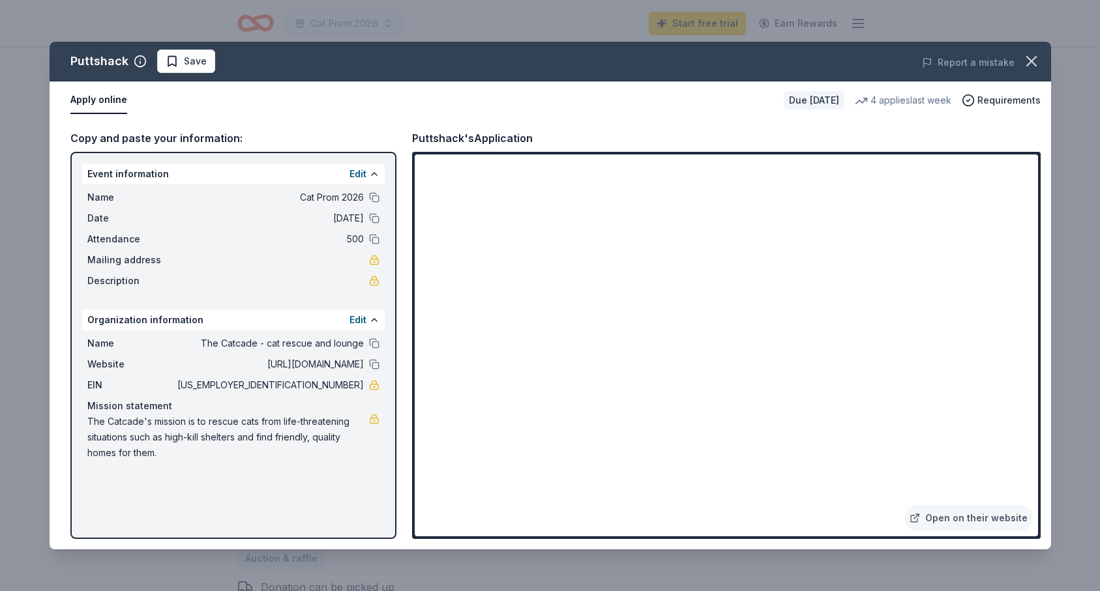
click at [350, 385] on span "[US_EMPLOYER_IDENTIFICATION_NUMBER]" at bounding box center [269, 386] width 189 height 16
drag, startPoint x: 364, startPoint y: 385, endPoint x: 319, endPoint y: 385, distance: 45.6
click at [319, 385] on div "EIN 81-5469117" at bounding box center [233, 386] width 292 height 16
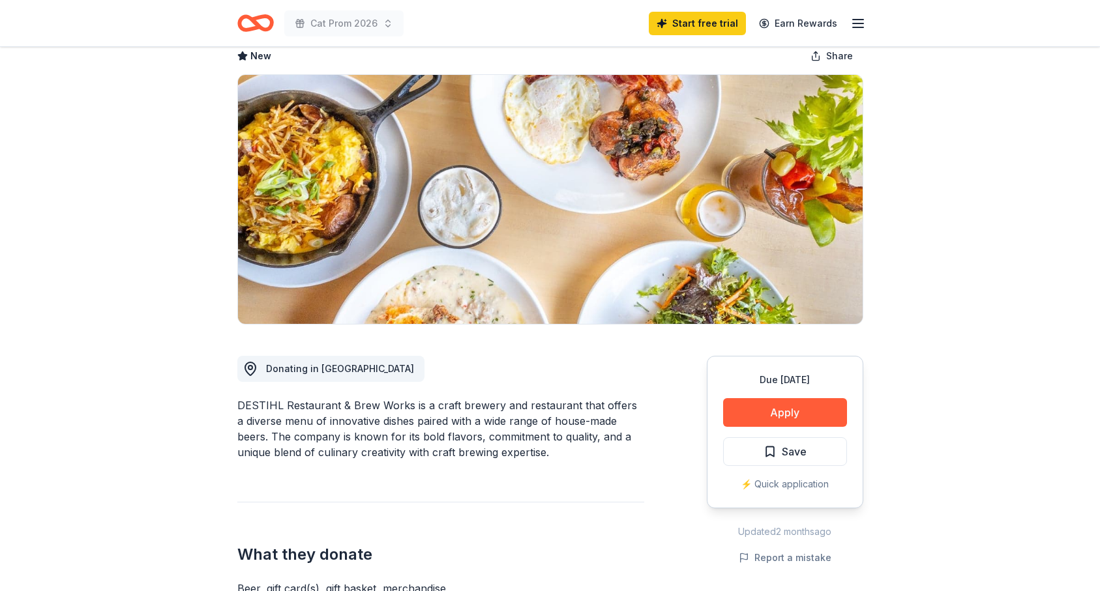
scroll to position [75, 0]
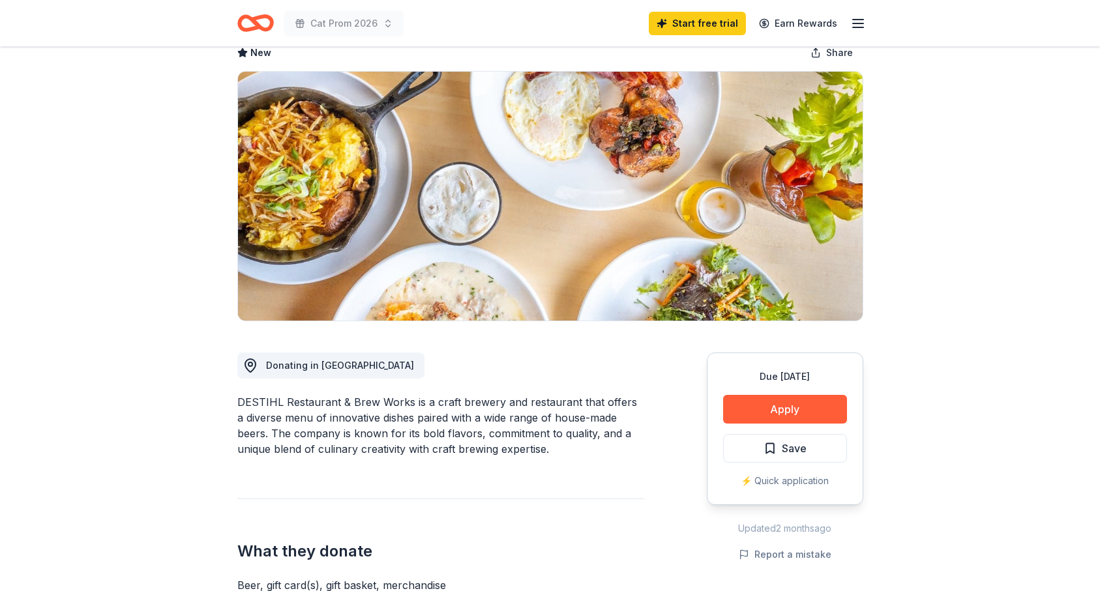
drag, startPoint x: 239, startPoint y: 404, endPoint x: 286, endPoint y: 405, distance: 47.6
click at [286, 405] on div "DESTIHL Restaurant & Brew Works is a craft brewery and restaurant that offers a…" at bounding box center [440, 425] width 407 height 63
drag, startPoint x: 278, startPoint y: 402, endPoint x: 234, endPoint y: 400, distance: 43.8
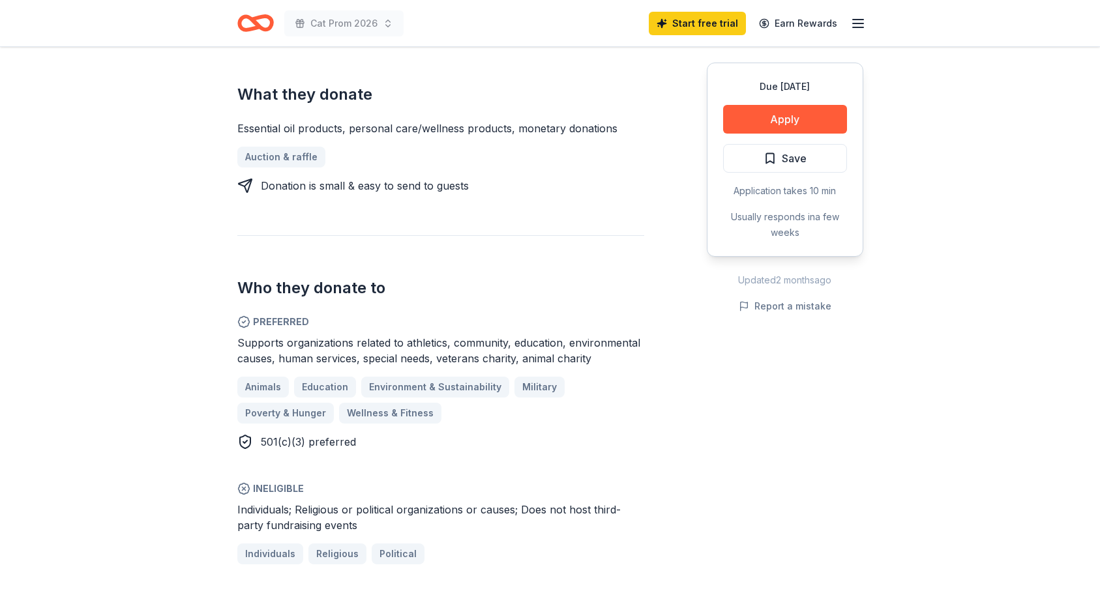
scroll to position [476, 0]
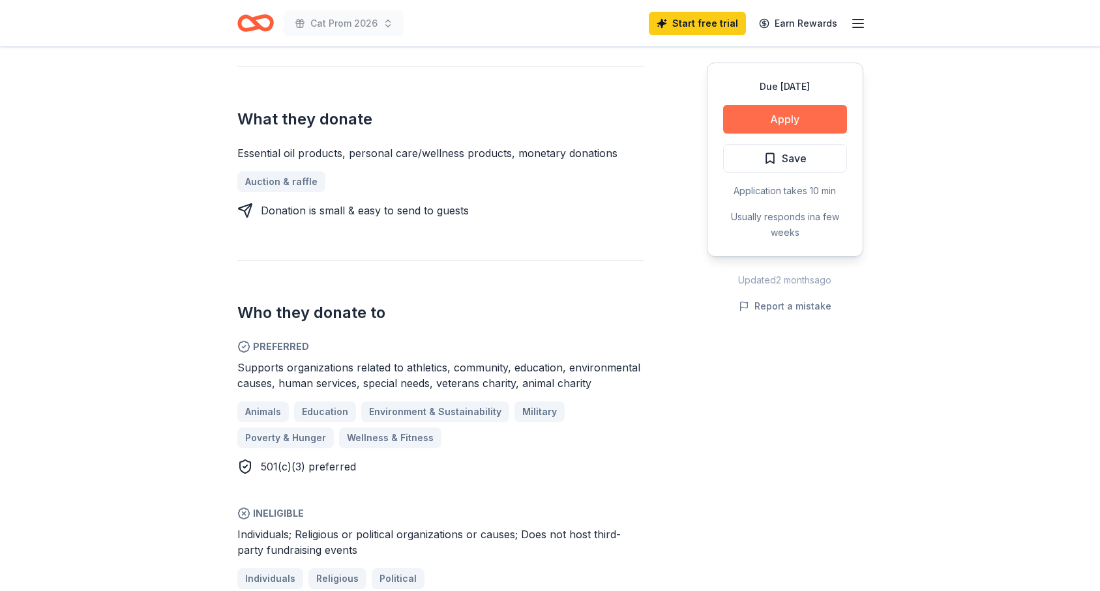
click at [786, 113] on button "Apply" at bounding box center [785, 119] width 124 height 29
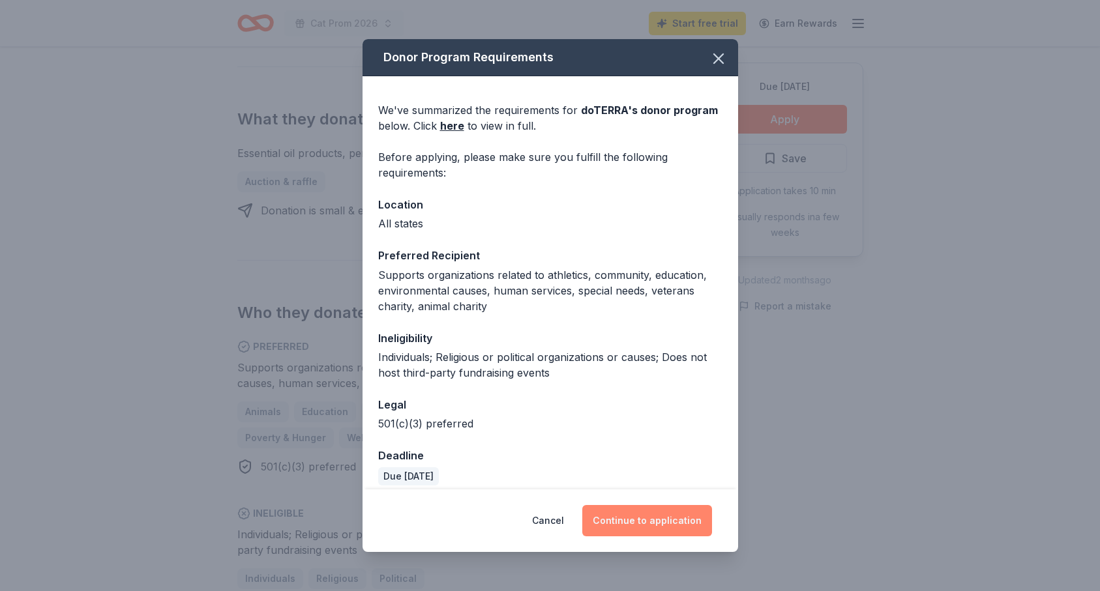
click at [625, 526] on button "Continue to application" at bounding box center [647, 520] width 130 height 31
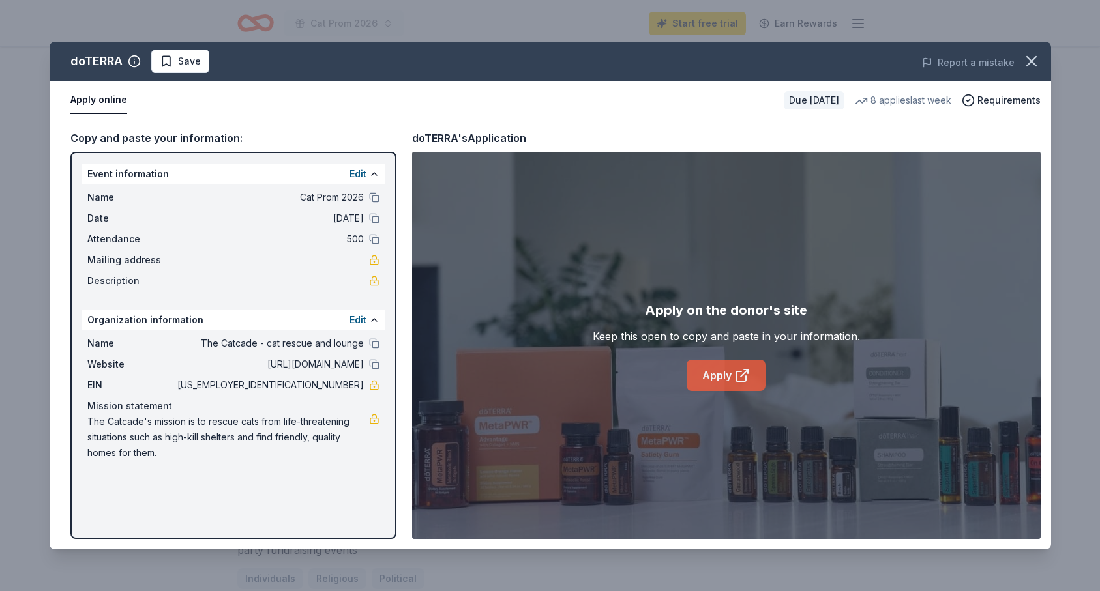
click at [720, 389] on link "Apply" at bounding box center [726, 375] width 79 height 31
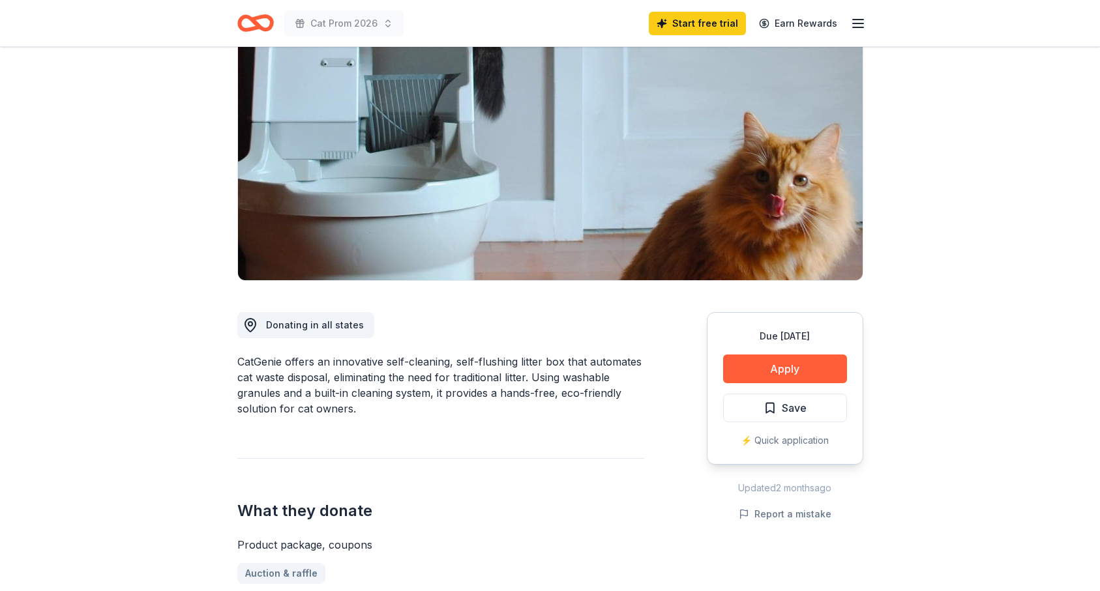
scroll to position [120, 0]
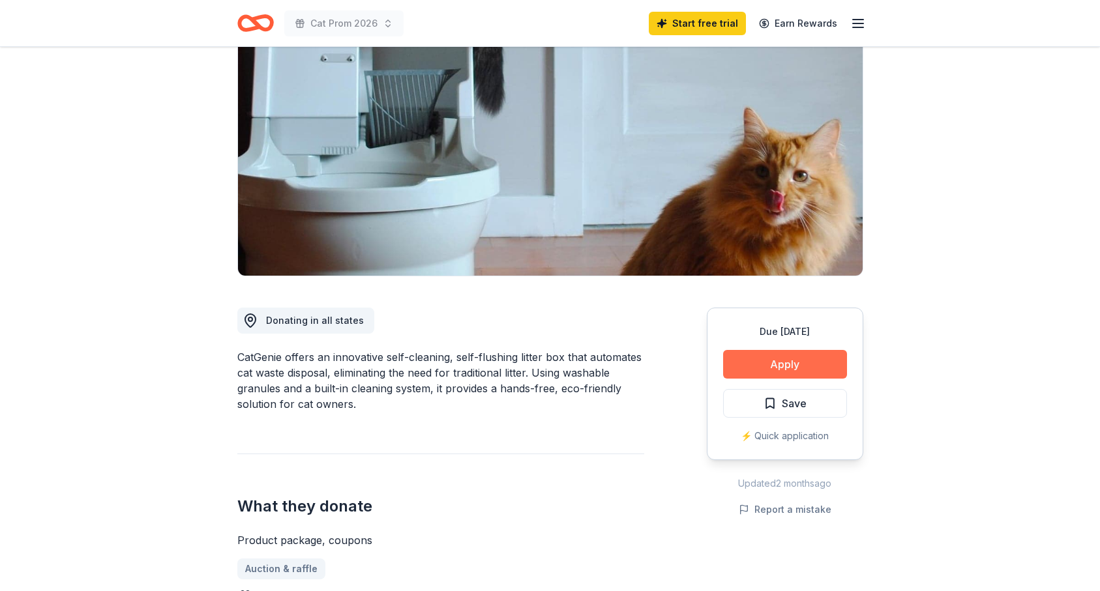
click at [786, 368] on button "Apply" at bounding box center [785, 364] width 124 height 29
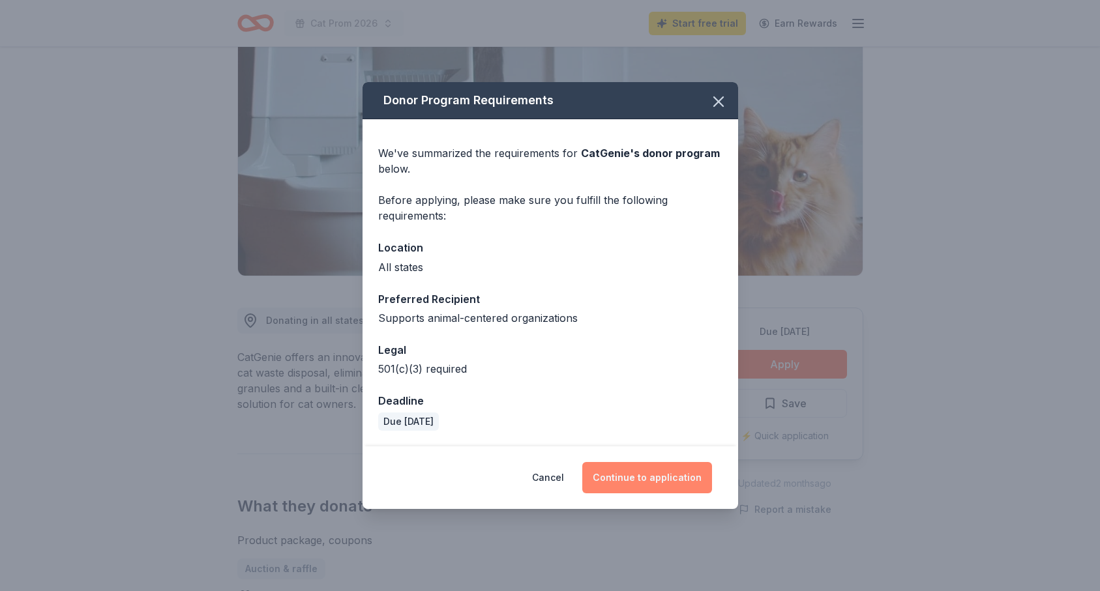
click at [644, 477] on button "Continue to application" at bounding box center [647, 477] width 130 height 31
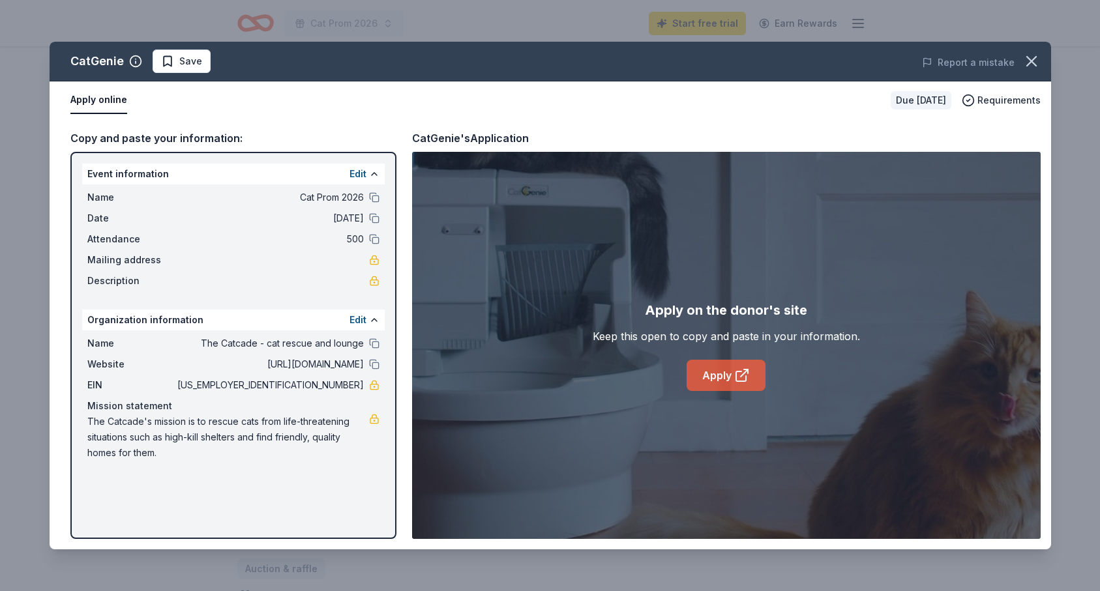
click at [735, 389] on link "Apply" at bounding box center [726, 375] width 79 height 31
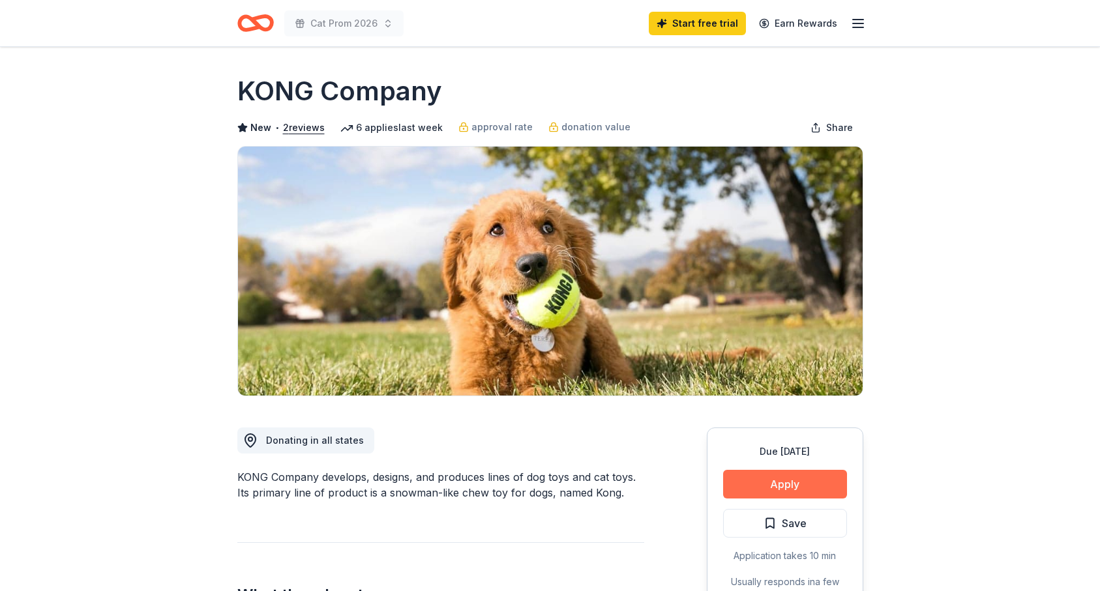
click at [801, 488] on button "Apply" at bounding box center [785, 484] width 124 height 29
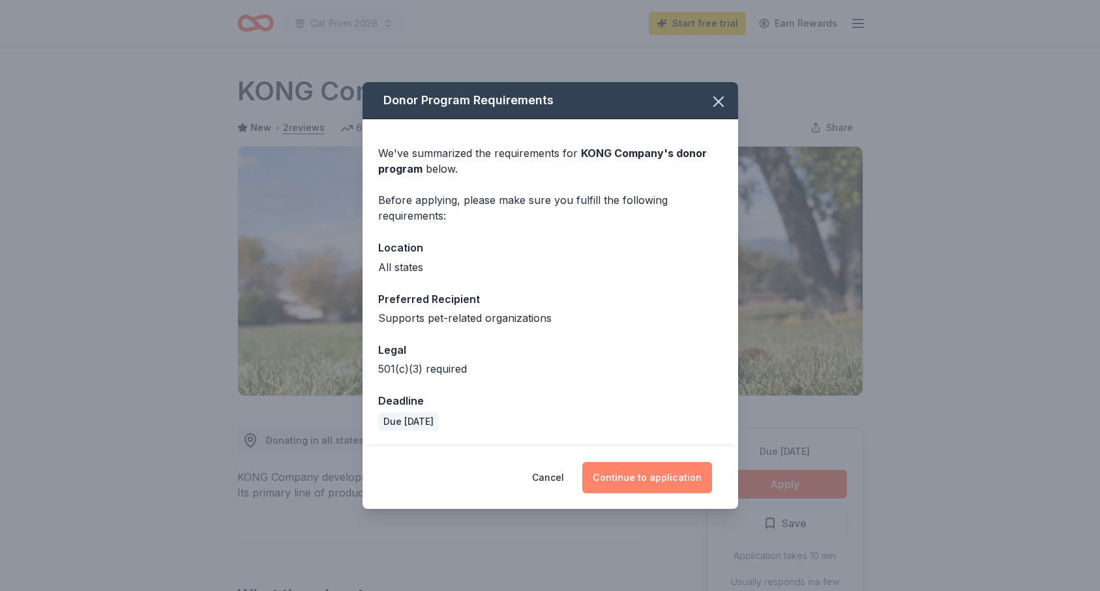
click at [642, 481] on button "Continue to application" at bounding box center [647, 477] width 130 height 31
